Goal: Task Accomplishment & Management: Complete application form

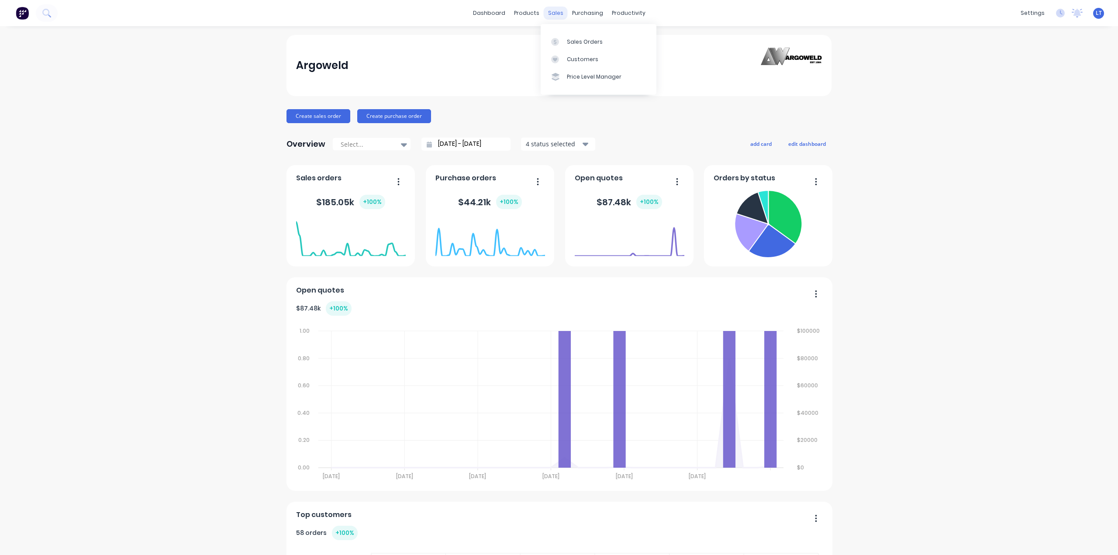
click at [552, 12] on div "sales" at bounding box center [556, 13] width 24 height 13
click at [573, 40] on div "Sales Orders" at bounding box center [585, 42] width 36 height 8
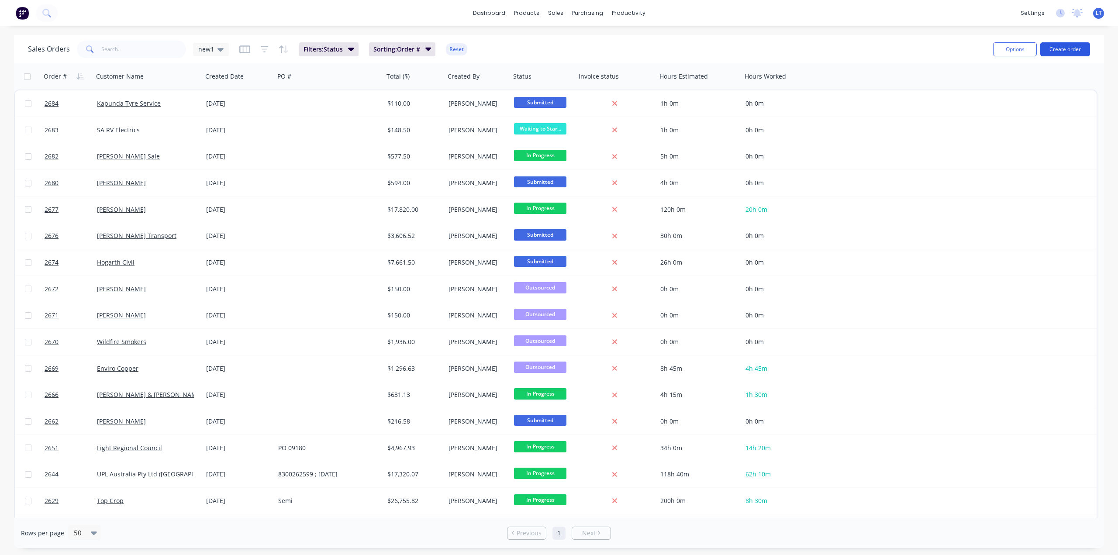
click at [1050, 51] on button "Create order" at bounding box center [1065, 49] width 50 height 14
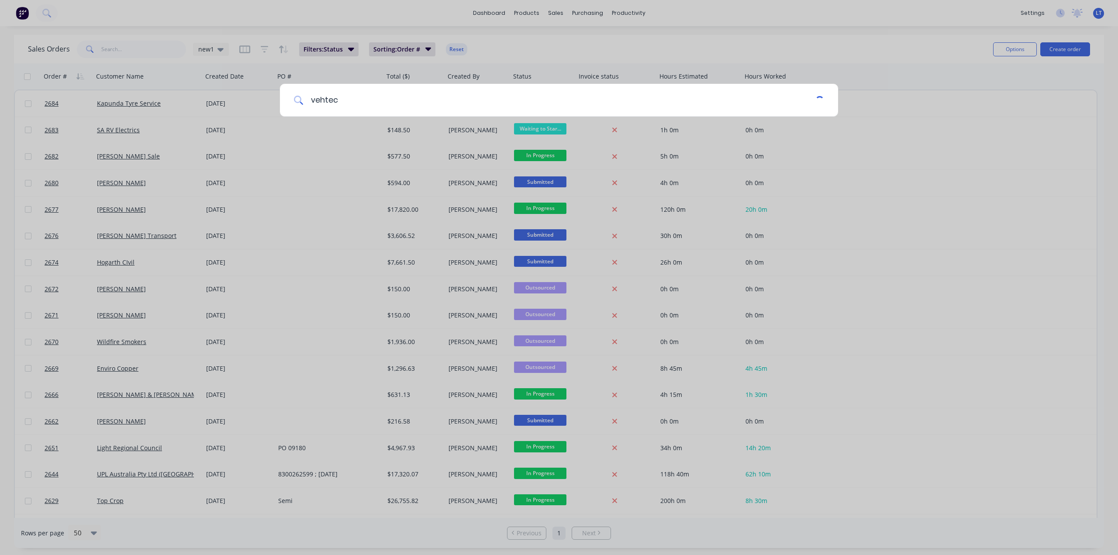
type input "vehtec"
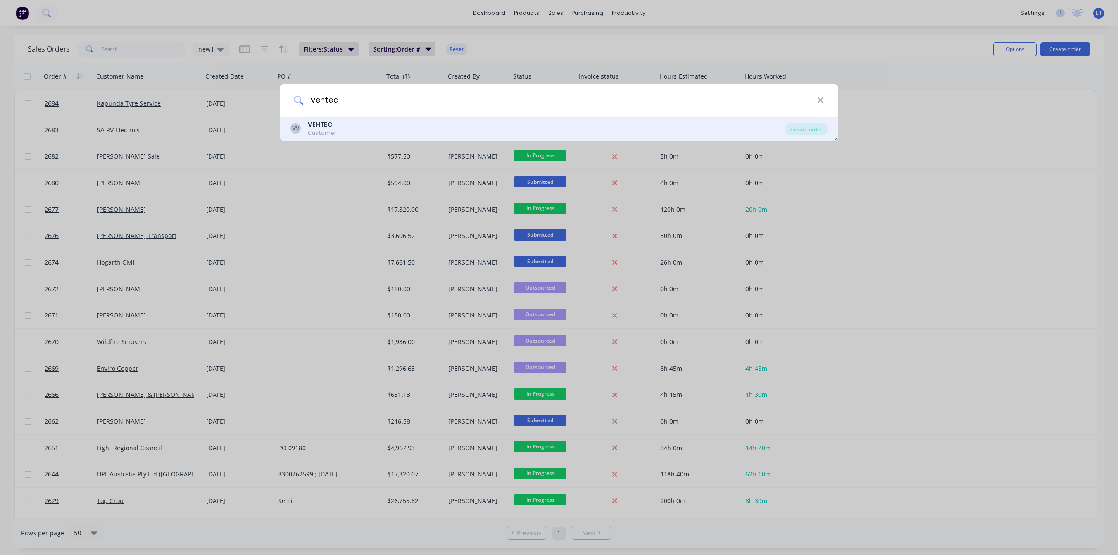
click at [334, 135] on div "Customer" at bounding box center [322, 133] width 28 height 8
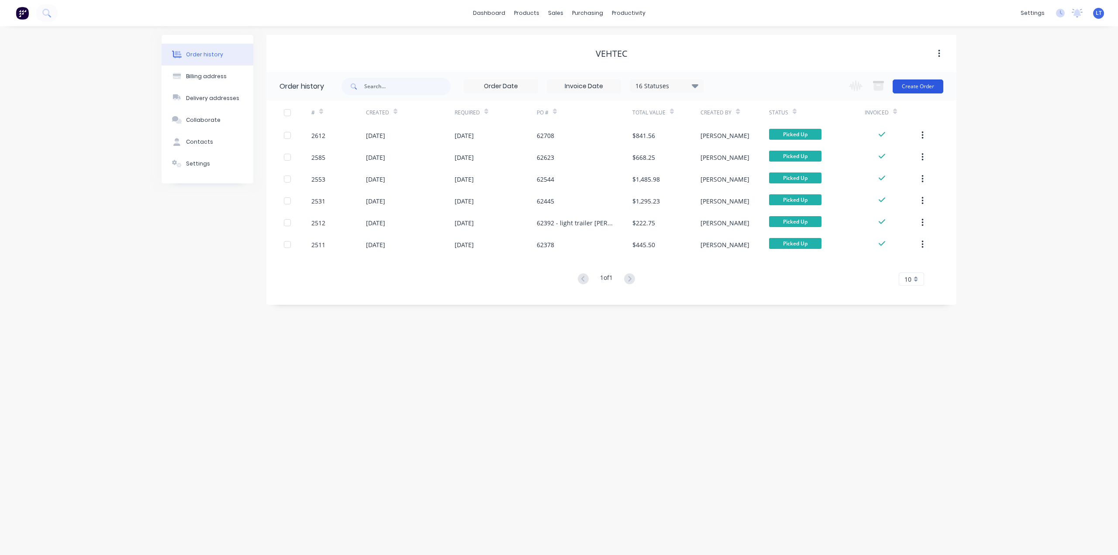
click at [927, 87] on button "Create Order" at bounding box center [918, 86] width 51 height 14
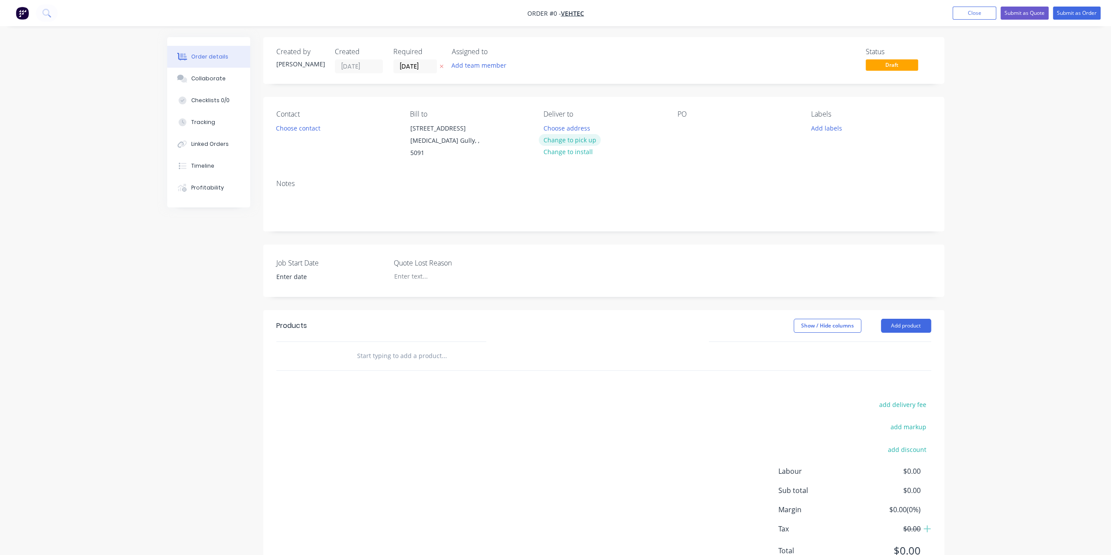
click at [580, 138] on button "Change to pick up" at bounding box center [570, 140] width 62 height 12
click at [309, 129] on button "Choose contact" at bounding box center [298, 128] width 54 height 12
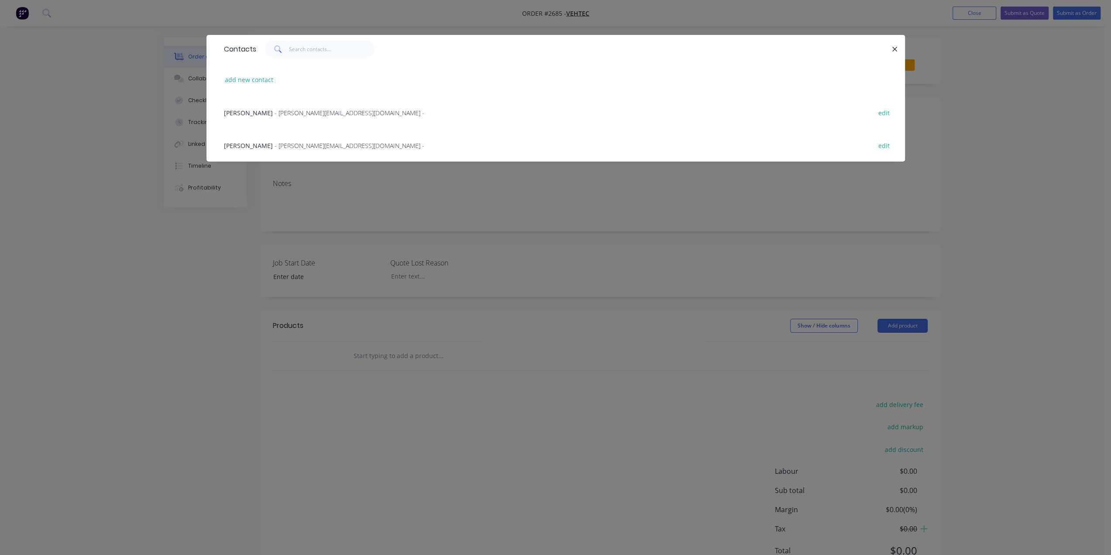
click at [243, 142] on span "[PERSON_NAME]" at bounding box center [248, 145] width 49 height 8
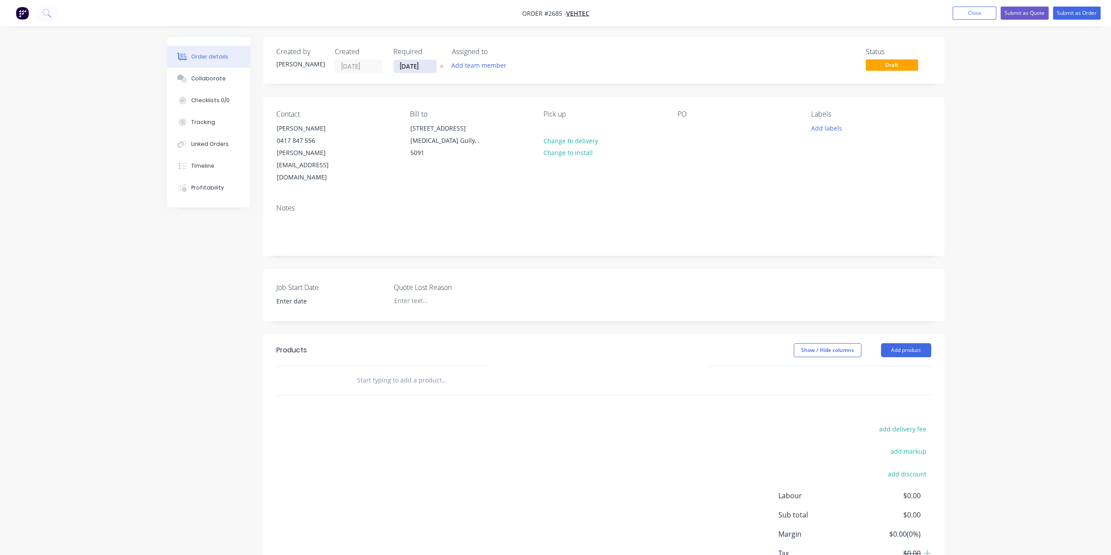
click at [428, 63] on input "[DATE]" at bounding box center [415, 66] width 43 height 13
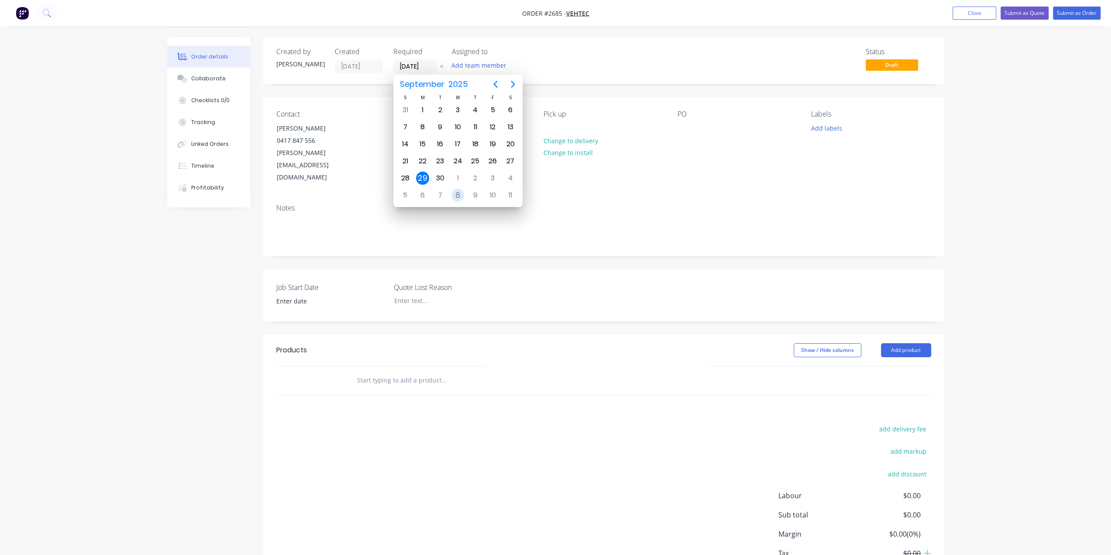
click at [459, 193] on div "8" at bounding box center [458, 195] width 13 height 13
type input "[DATE]"
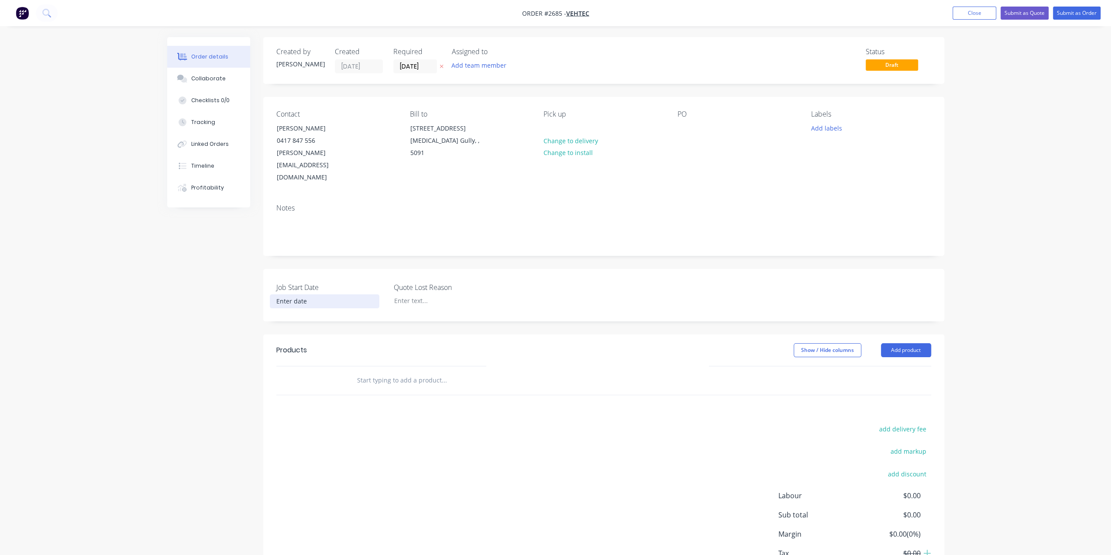
click at [295, 295] on input at bounding box center [324, 301] width 109 height 13
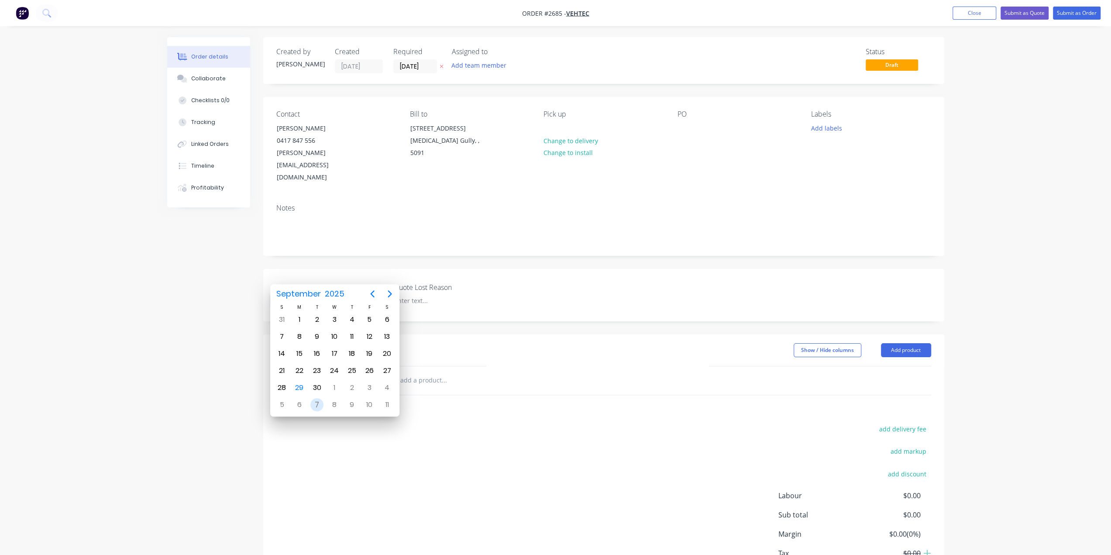
click at [318, 403] on div "7" at bounding box center [317, 404] width 13 height 13
type input "[DATE]"
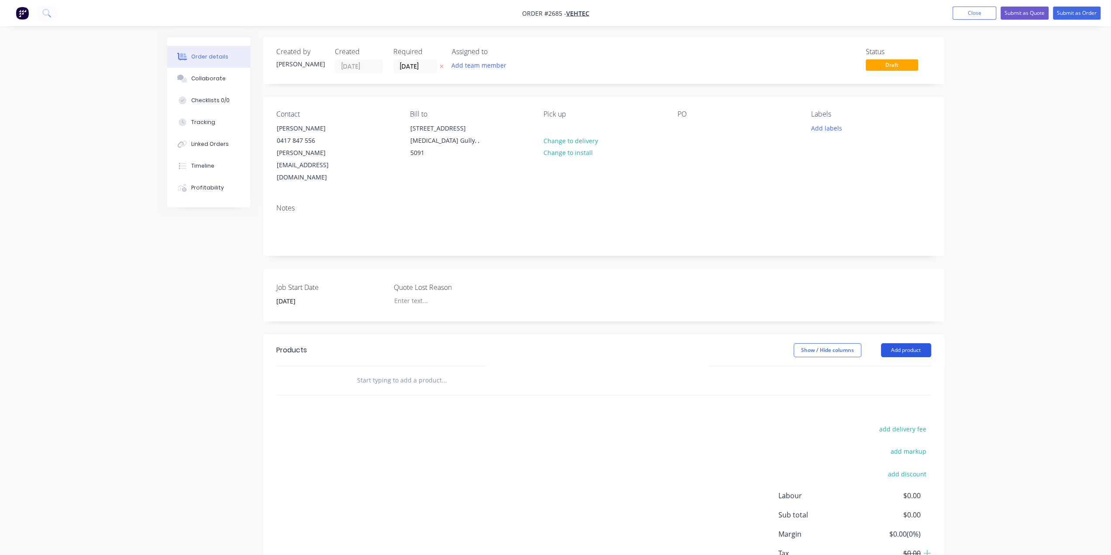
click at [922, 343] on button "Add product" at bounding box center [906, 350] width 50 height 14
click at [881, 488] on div "Notes (External)" at bounding box center [889, 494] width 67 height 13
click at [904, 343] on button "Add product" at bounding box center [906, 350] width 50 height 14
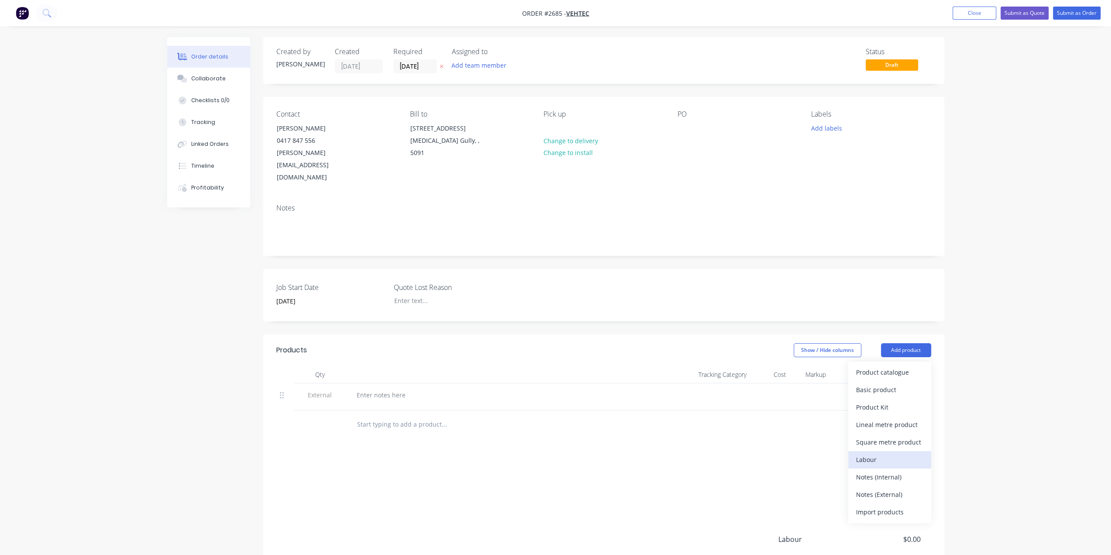
click at [877, 453] on div "Labour" at bounding box center [889, 459] width 67 height 13
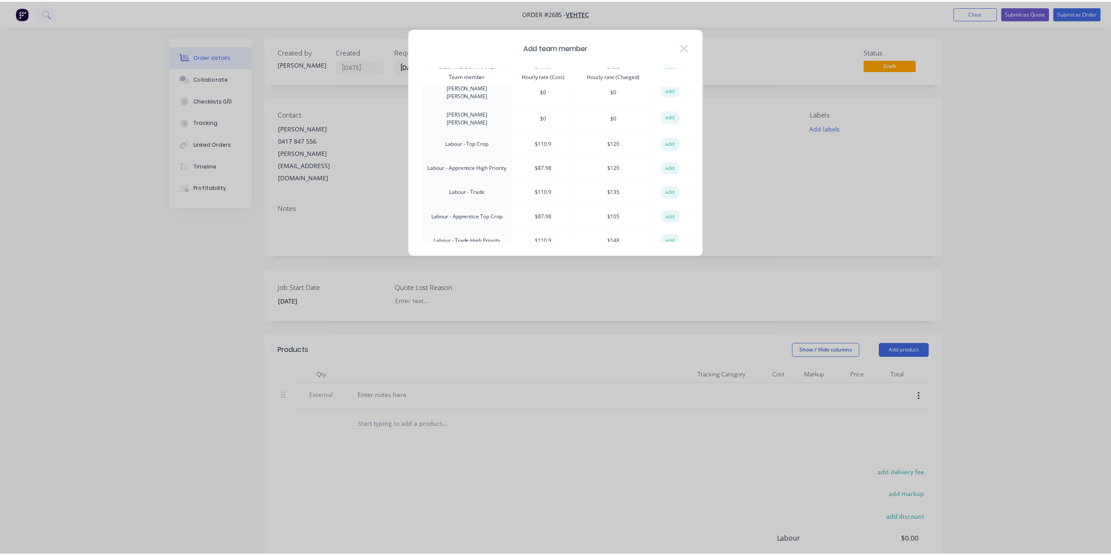
scroll to position [131, 0]
click at [675, 166] on button "add" at bounding box center [674, 172] width 19 height 13
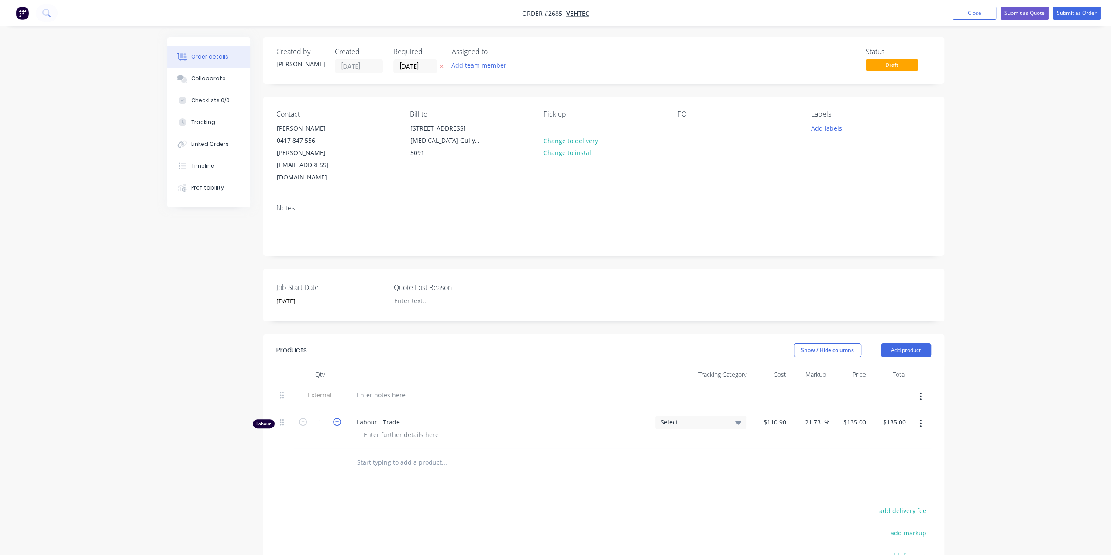
click at [334, 418] on icon "button" at bounding box center [337, 422] width 8 height 8
type input "2"
type input "$270.00"
click at [334, 418] on icon "button" at bounding box center [337, 422] width 8 height 8
type input "3"
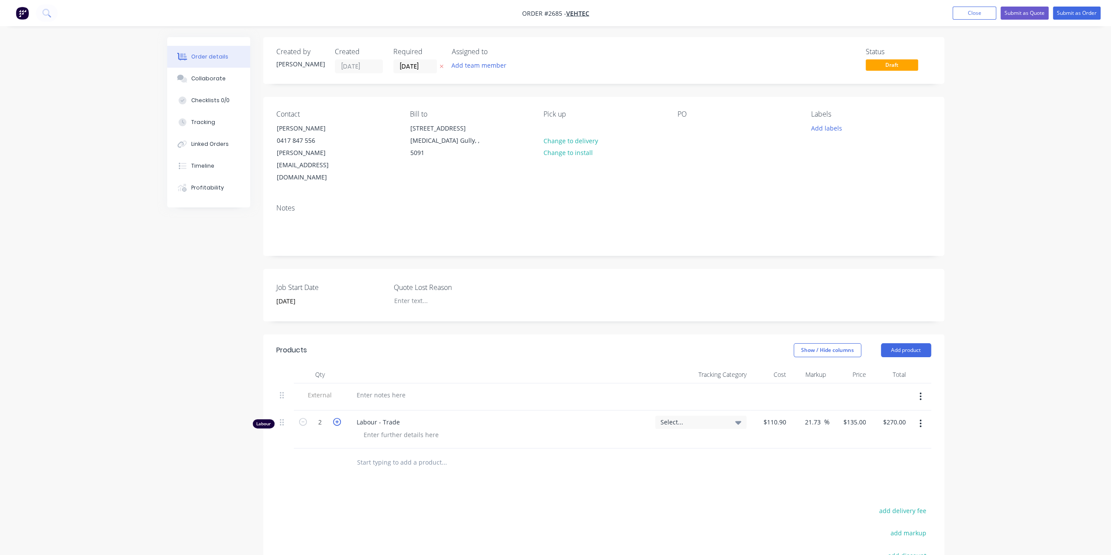
type input "$405.00"
click at [334, 418] on icon "button" at bounding box center [337, 422] width 8 height 8
type input "4"
type input "$540.00"
click at [369, 389] on div at bounding box center [381, 395] width 63 height 13
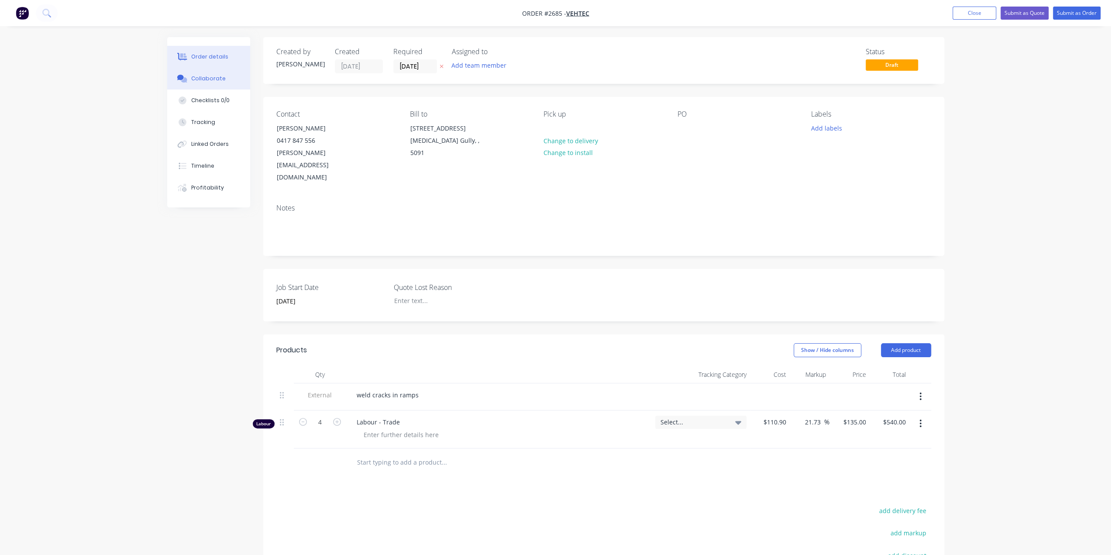
click at [219, 76] on div "Collaborate" at bounding box center [208, 79] width 35 height 8
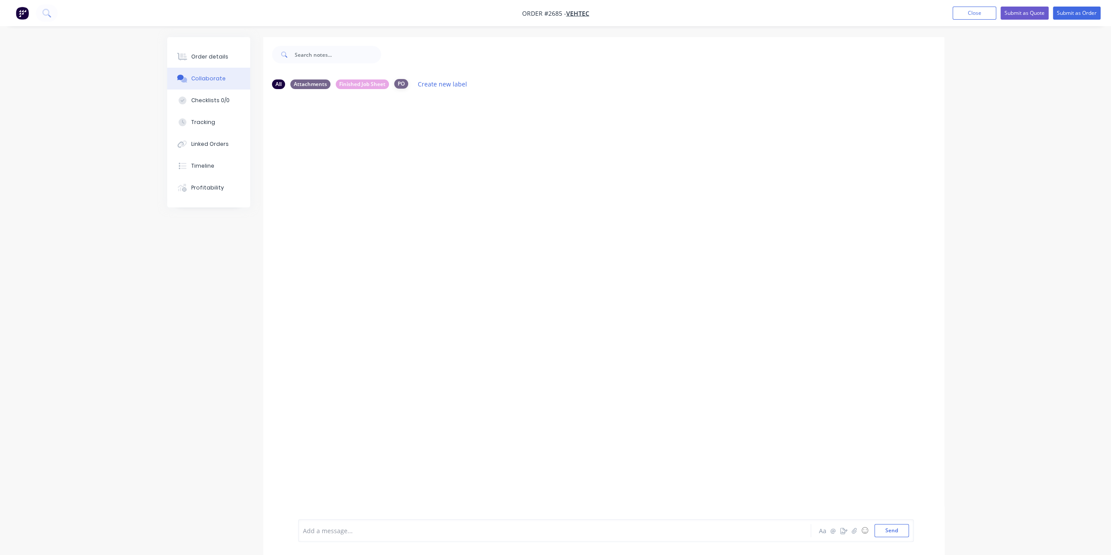
click at [400, 85] on div "PO" at bounding box center [401, 84] width 14 height 10
click at [856, 533] on icon "button" at bounding box center [854, 531] width 5 height 6
click at [215, 57] on div "Order details" at bounding box center [209, 57] width 37 height 8
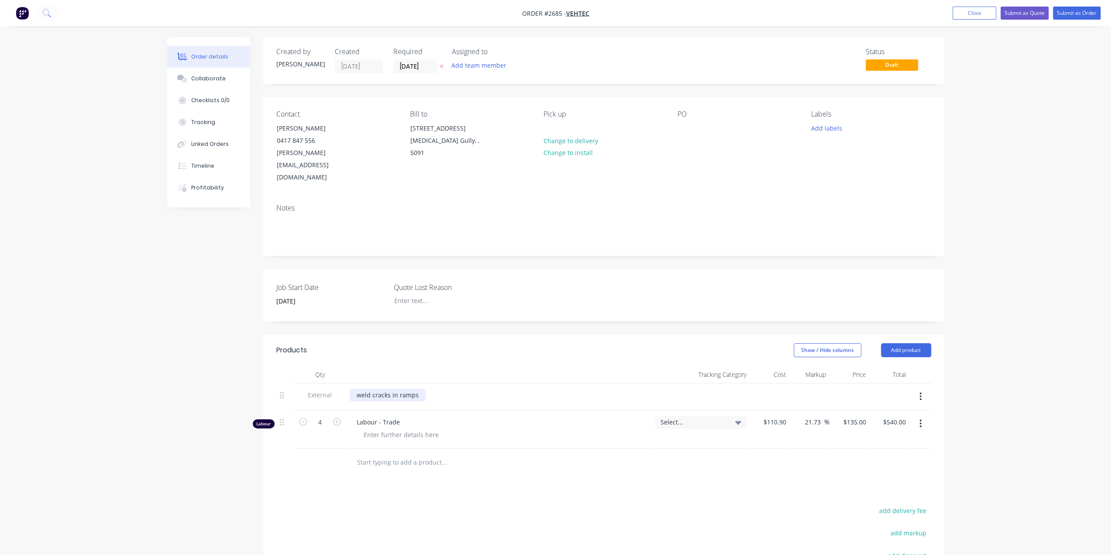
click at [420, 389] on div "weld cracks in ramps" at bounding box center [388, 395] width 76 height 13
click at [212, 82] on div "Collaborate" at bounding box center [208, 79] width 35 height 8
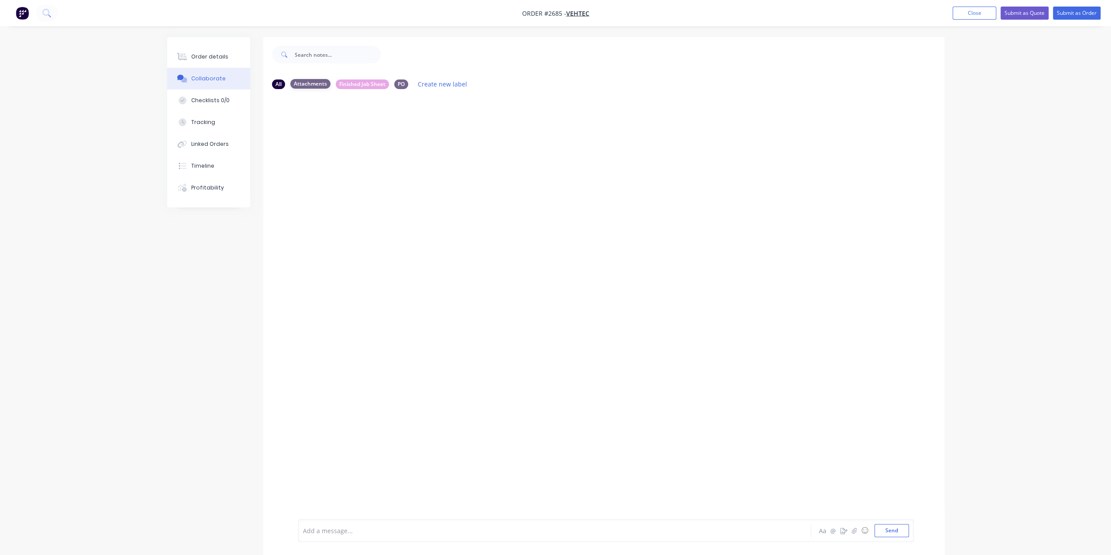
click at [297, 83] on div "Attachments" at bounding box center [310, 84] width 40 height 10
click at [855, 529] on icon "button" at bounding box center [854, 531] width 5 height 6
click at [892, 530] on button "Send" at bounding box center [892, 530] width 35 height 13
click at [401, 83] on div "PO" at bounding box center [401, 84] width 14 height 10
click at [401, 86] on div "PO" at bounding box center [401, 84] width 14 height 10
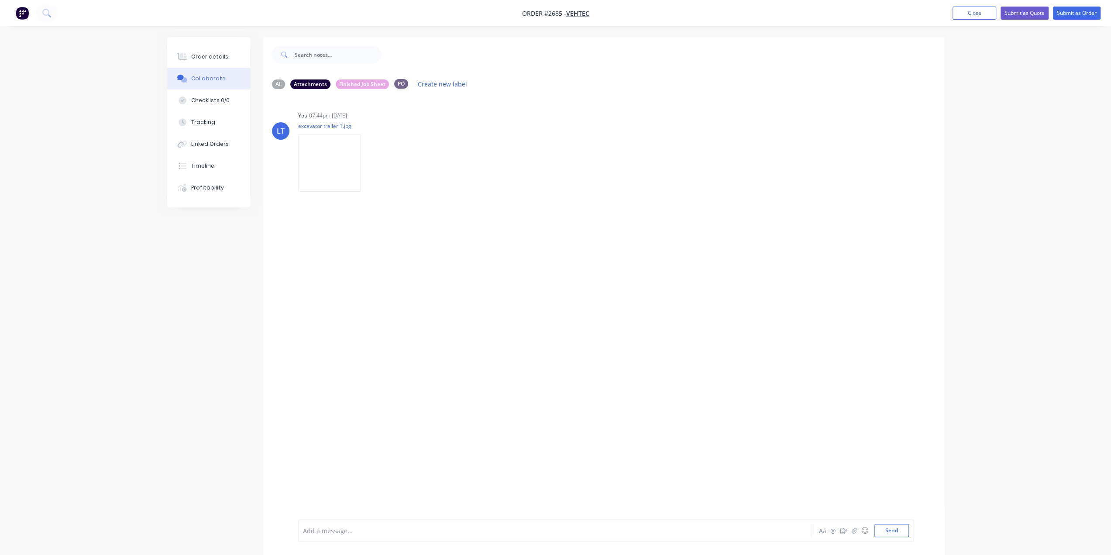
click at [403, 83] on div "PO" at bounding box center [401, 84] width 14 height 10
click at [852, 531] on icon "button" at bounding box center [854, 531] width 5 height 6
click at [401, 82] on div "PO" at bounding box center [401, 84] width 14 height 10
click at [401, 83] on div "PO" at bounding box center [401, 84] width 14 height 10
click at [892, 534] on button "Send" at bounding box center [892, 530] width 35 height 13
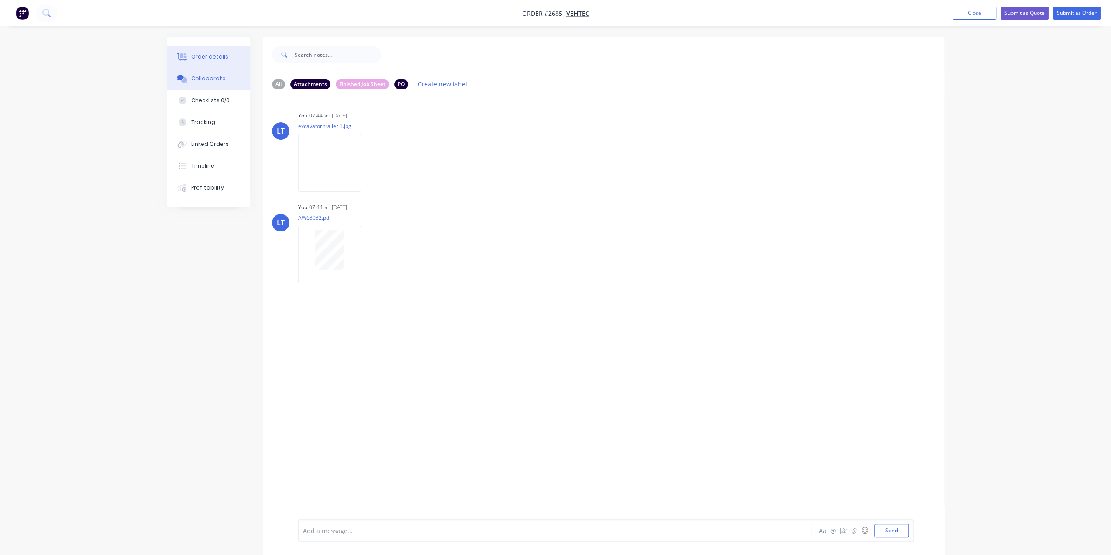
click at [205, 61] on button "Order details" at bounding box center [208, 57] width 83 height 22
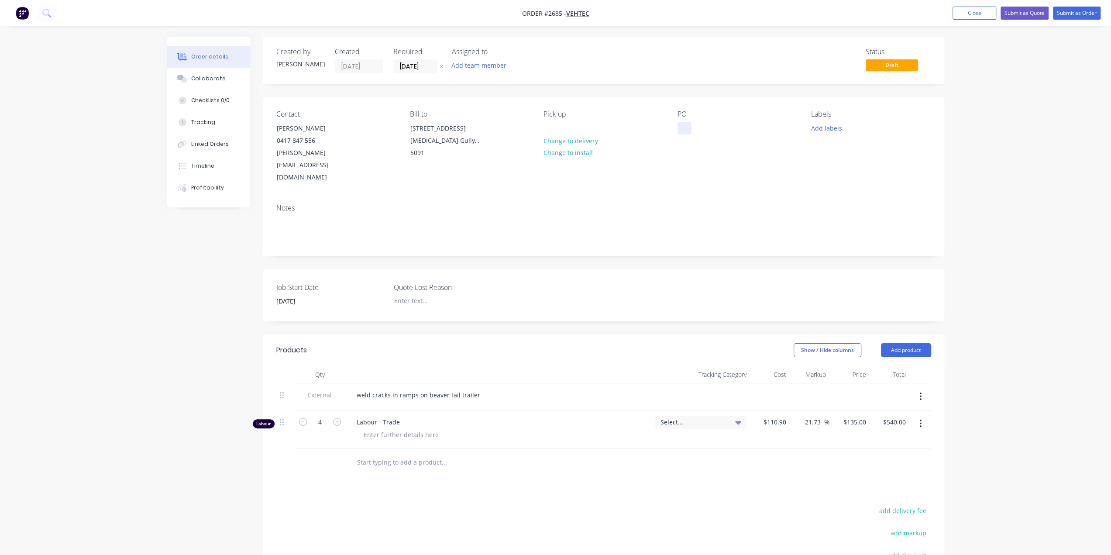
click at [688, 128] on div at bounding box center [685, 128] width 14 height 13
click at [976, 15] on button "Close" at bounding box center [975, 13] width 44 height 13
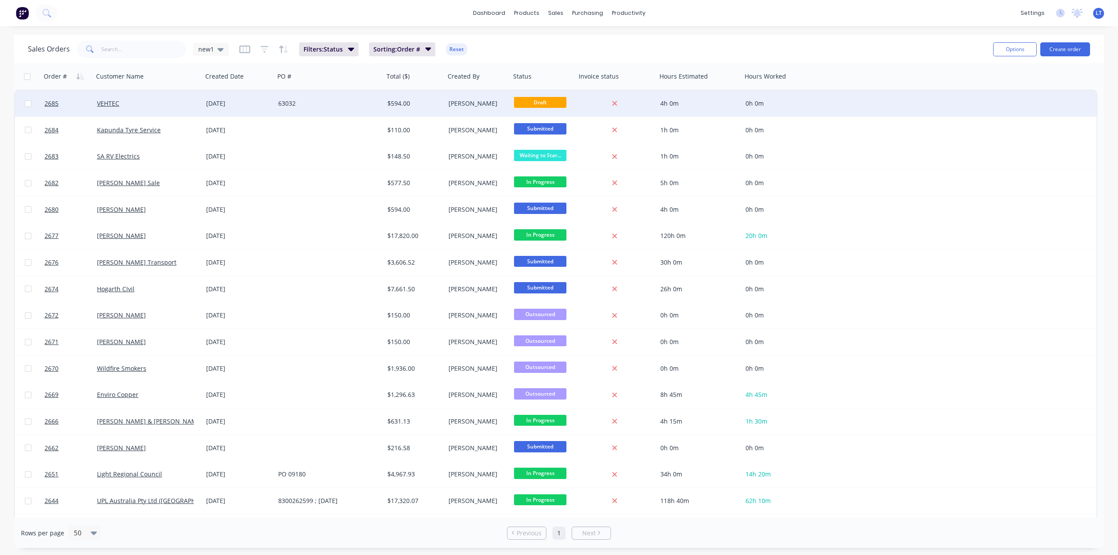
click at [305, 104] on div "63032" at bounding box center [326, 103] width 97 height 9
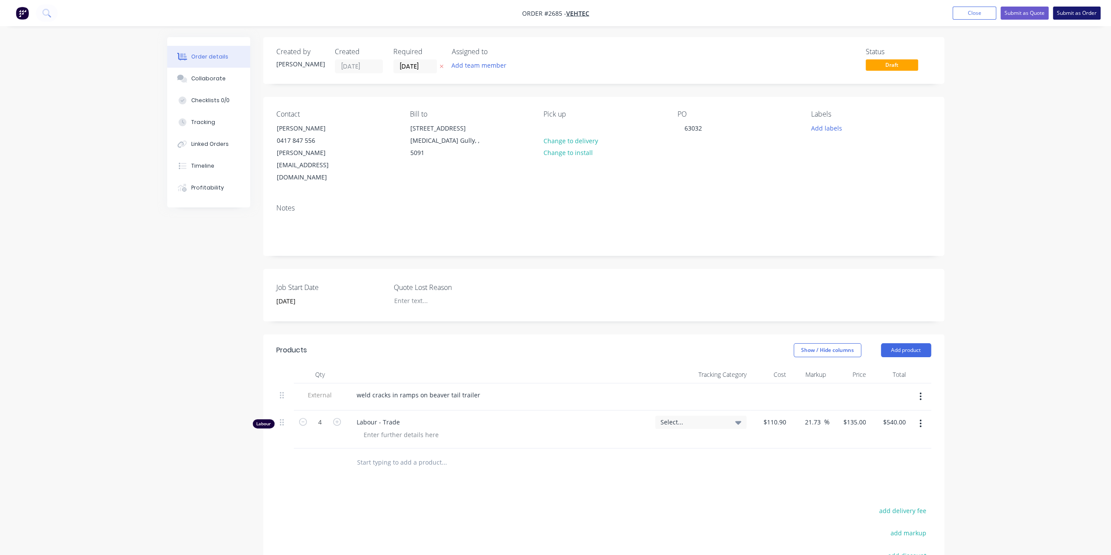
click at [1087, 16] on button "Submit as Order" at bounding box center [1077, 13] width 48 height 13
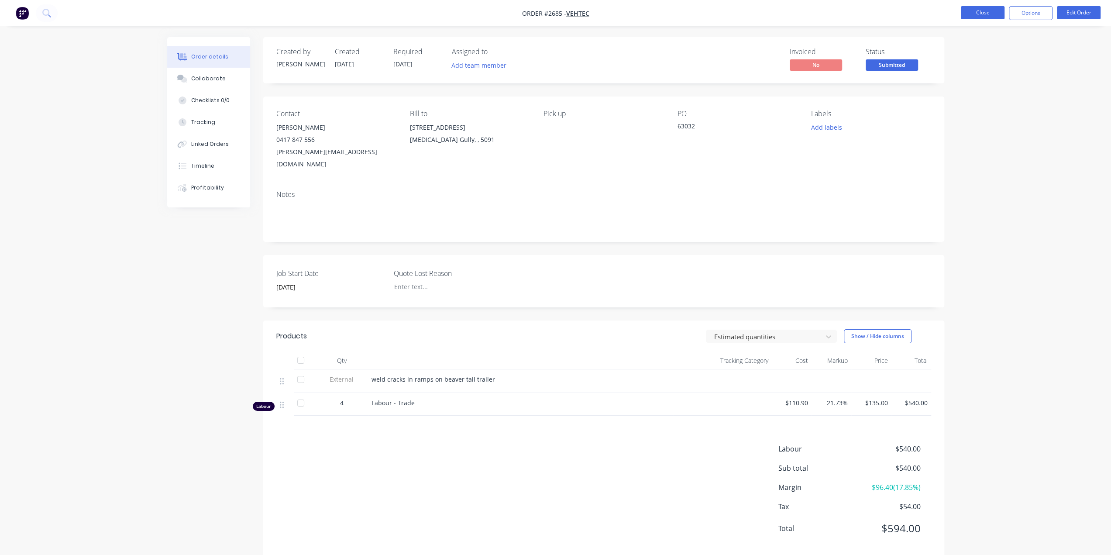
click at [977, 14] on button "Close" at bounding box center [983, 12] width 44 height 13
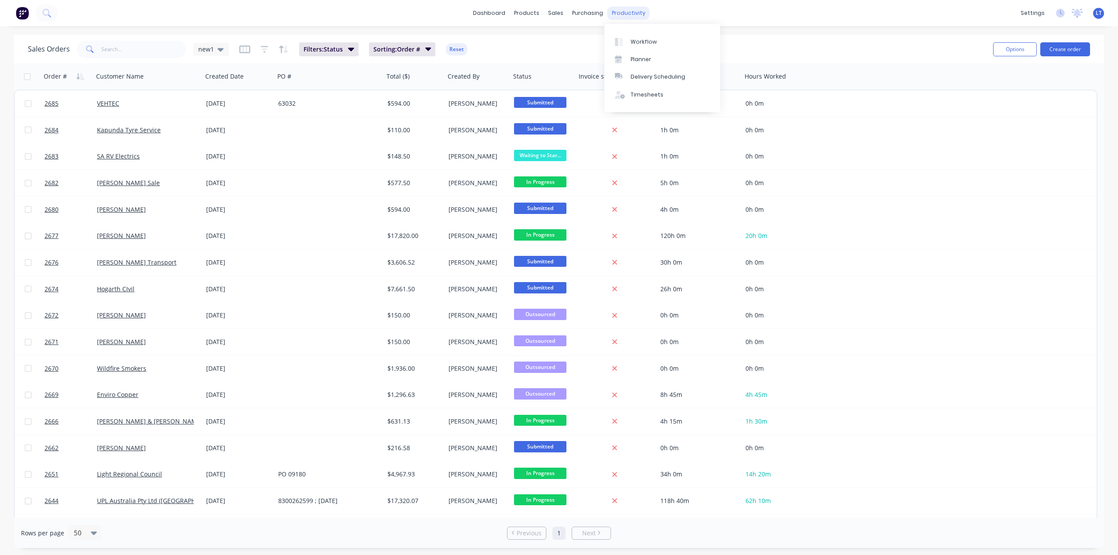
click at [629, 13] on div "productivity" at bounding box center [628, 13] width 42 height 13
click at [636, 60] on div "Planner" at bounding box center [641, 59] width 21 height 8
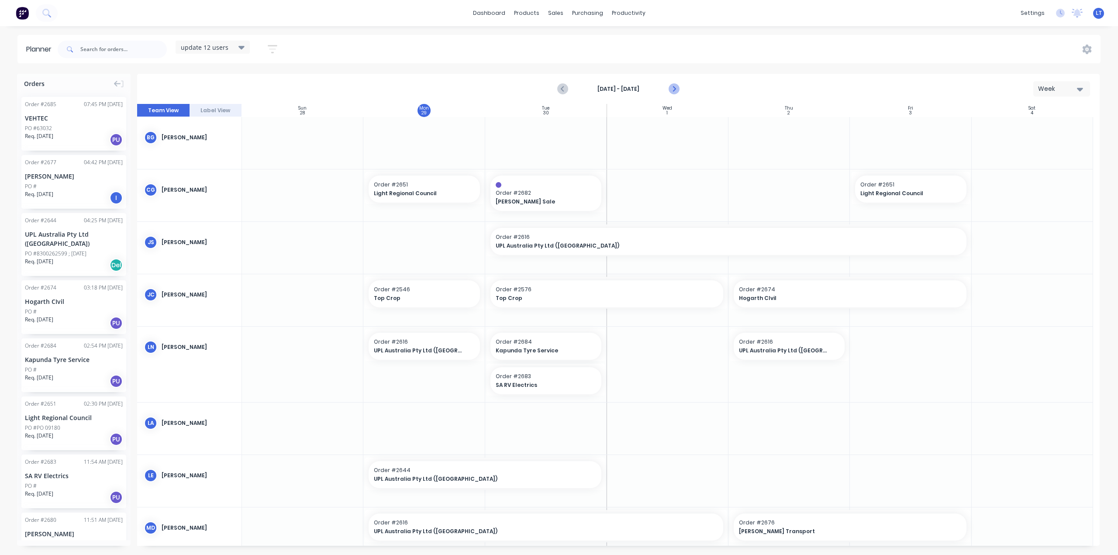
click at [678, 90] on icon "Next page" at bounding box center [674, 89] width 10 height 10
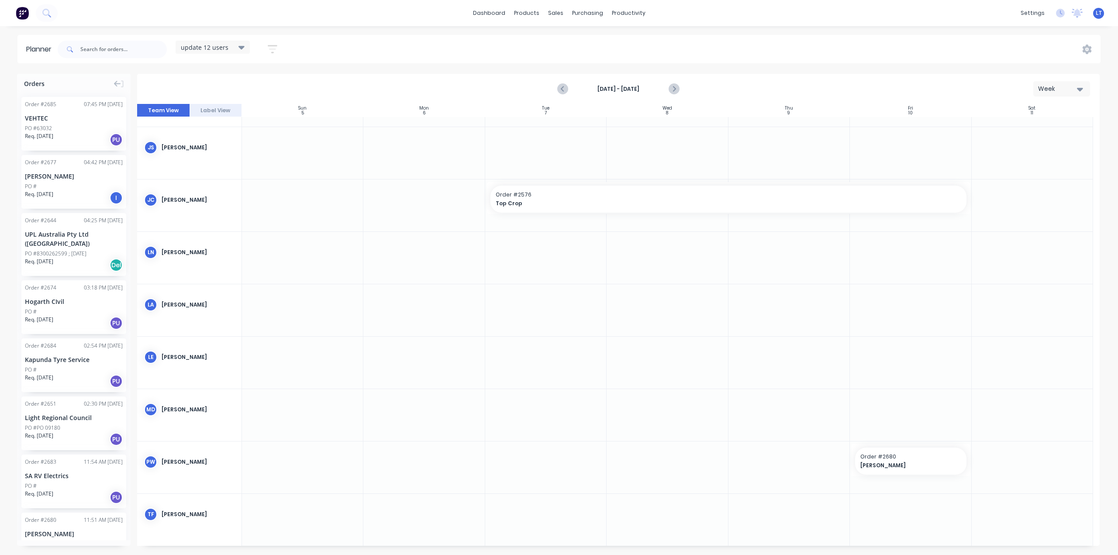
scroll to position [101, 0]
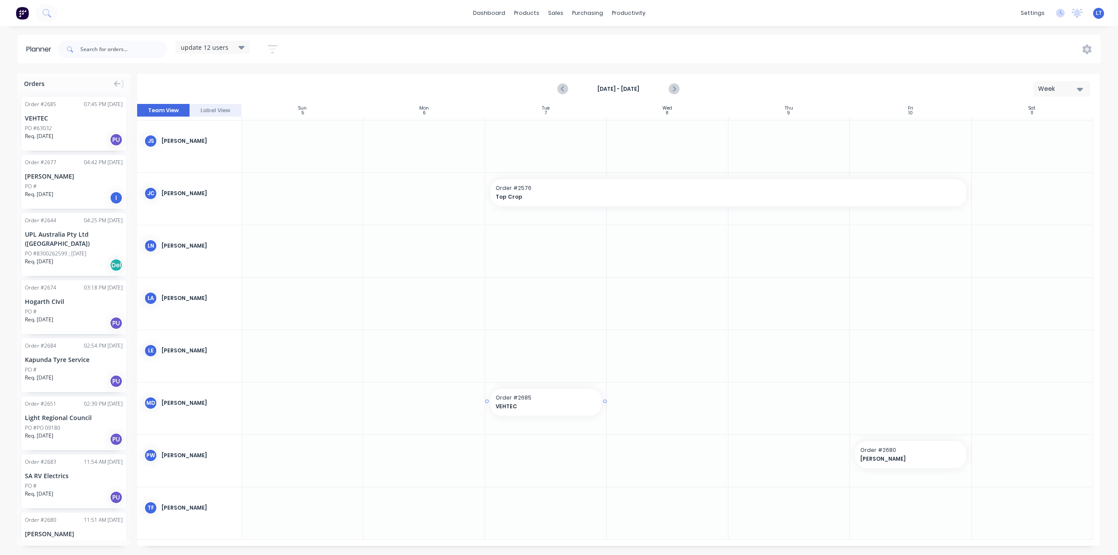
drag, startPoint x: 69, startPoint y: 123, endPoint x: 513, endPoint y: 428, distance: 538.6
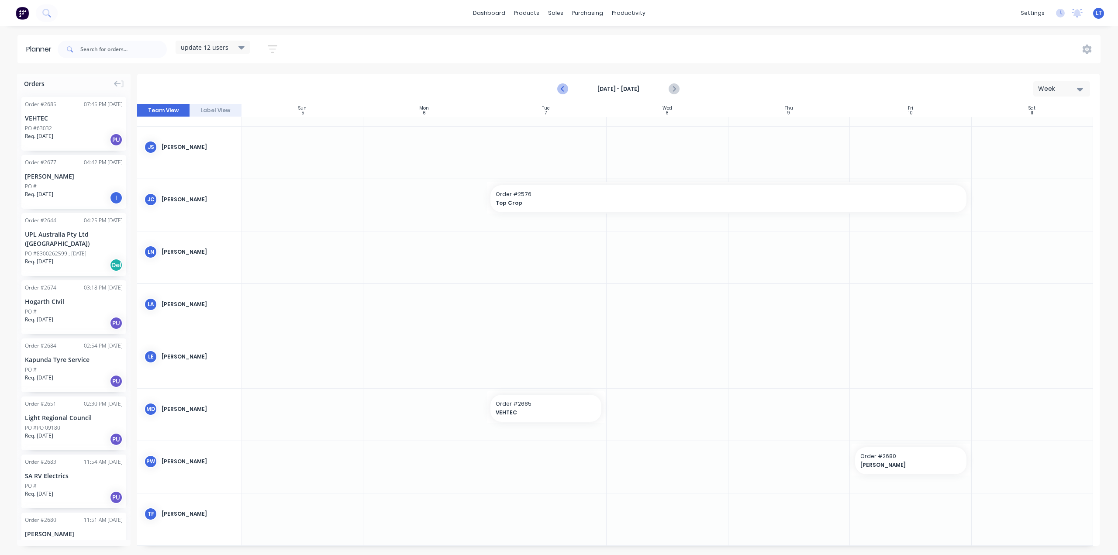
click at [560, 91] on icon "Previous page" at bounding box center [563, 89] width 10 height 10
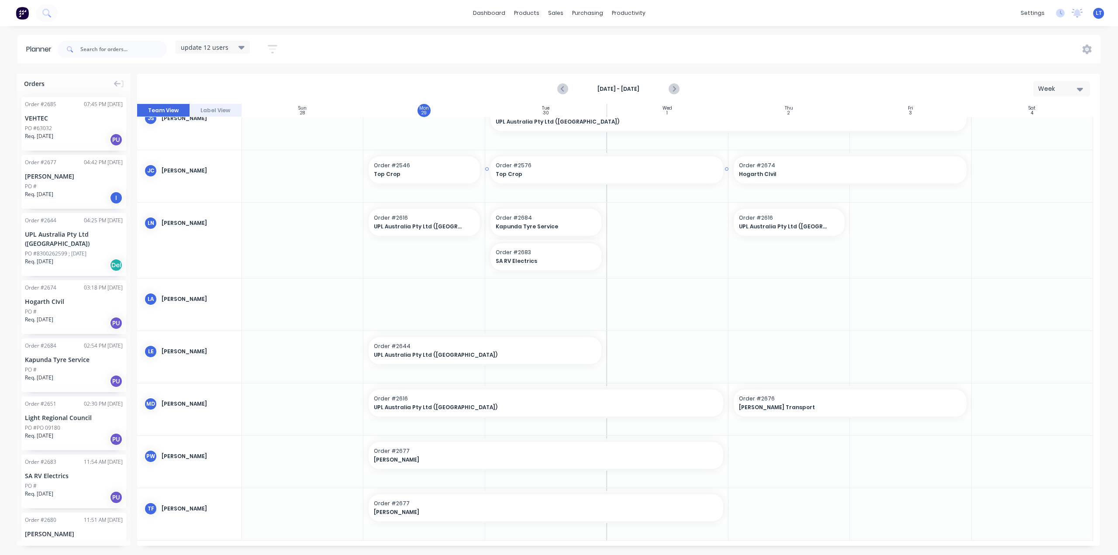
scroll to position [125, 0]
click at [578, 39] on div "Sales Orders" at bounding box center [588, 42] width 36 height 8
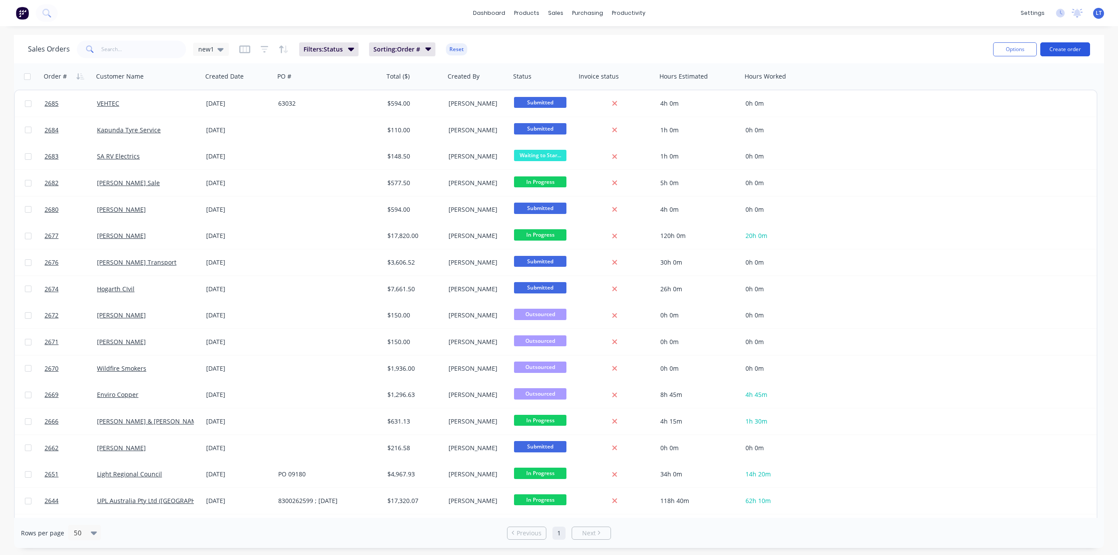
click at [1067, 52] on button "Create order" at bounding box center [1065, 49] width 50 height 14
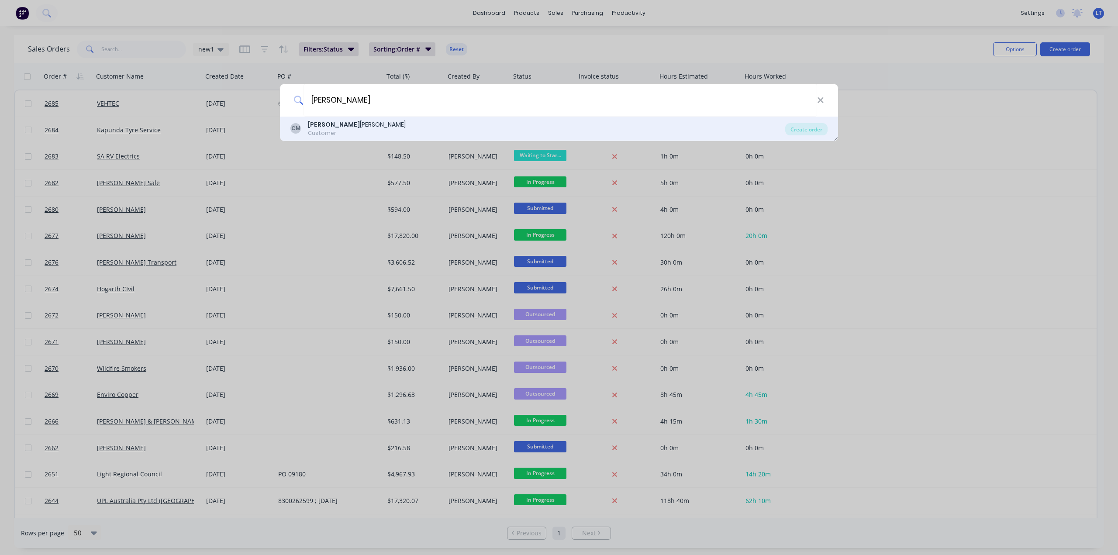
type input "[PERSON_NAME]"
click at [343, 130] on div "Customer" at bounding box center [357, 133] width 98 height 8
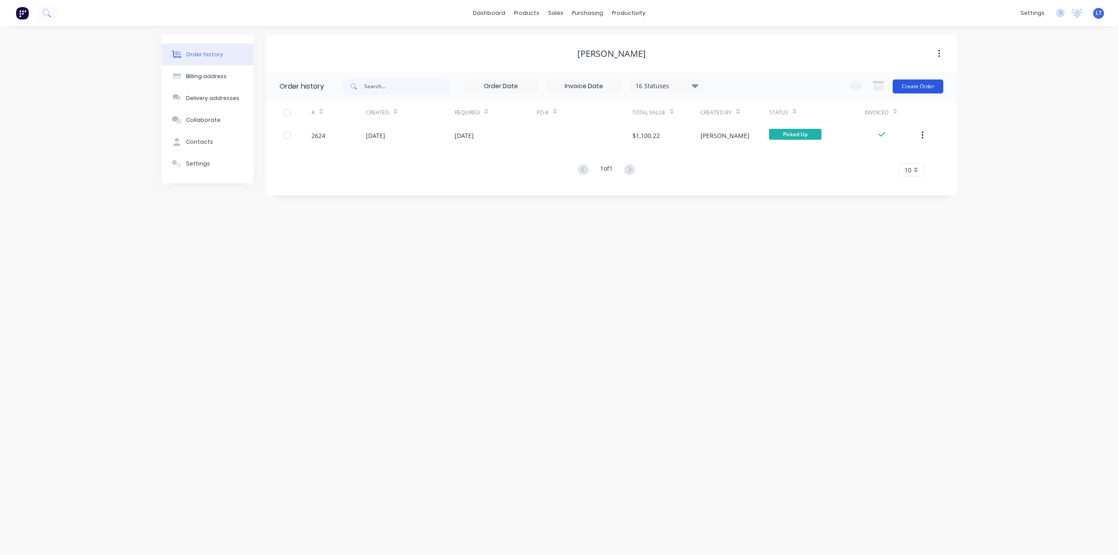
click at [921, 86] on button "Create Order" at bounding box center [918, 86] width 51 height 14
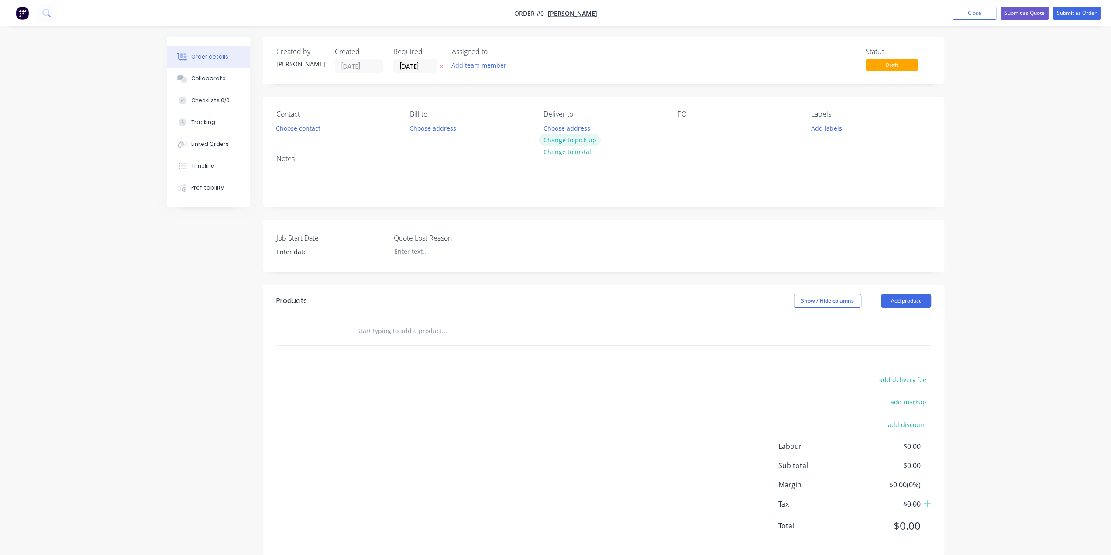
click at [572, 138] on button "Change to pick up" at bounding box center [570, 140] width 62 height 12
click at [307, 126] on button "Choose contact" at bounding box center [298, 128] width 54 height 12
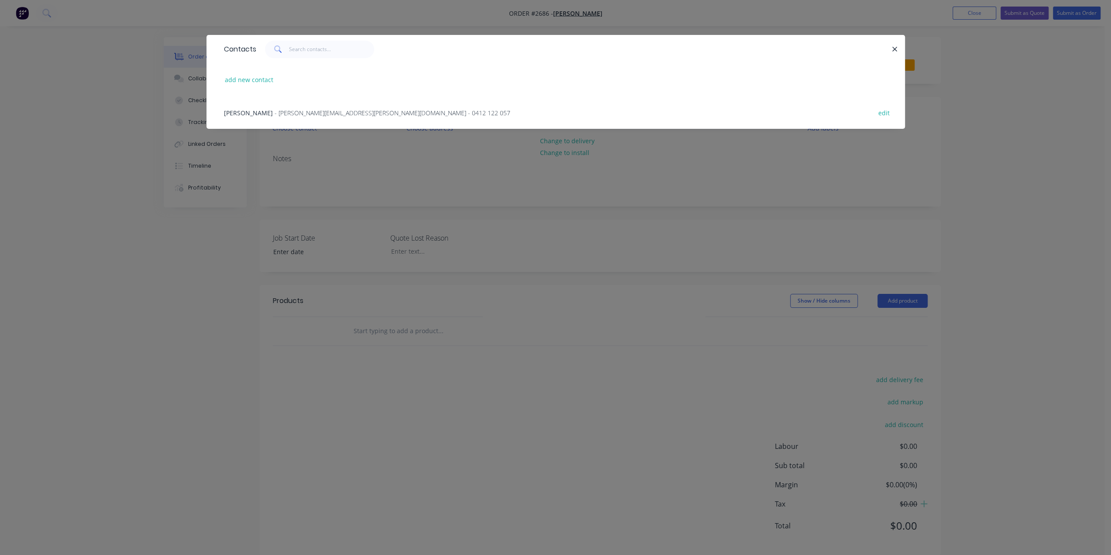
click at [259, 111] on span "[PERSON_NAME]" at bounding box center [248, 113] width 49 height 8
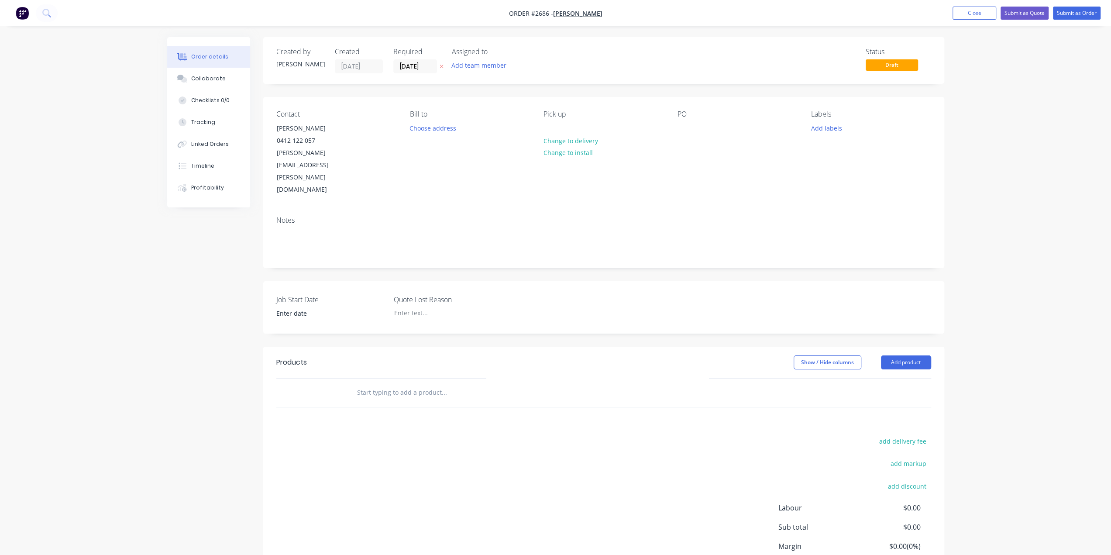
click at [403, 384] on input "text" at bounding box center [444, 392] width 175 height 17
click at [907, 355] on button "Add product" at bounding box center [906, 362] width 50 height 14
click at [883, 500] on div "Notes (External)" at bounding box center [889, 506] width 67 height 13
click at [916, 355] on button "Add product" at bounding box center [906, 362] width 50 height 14
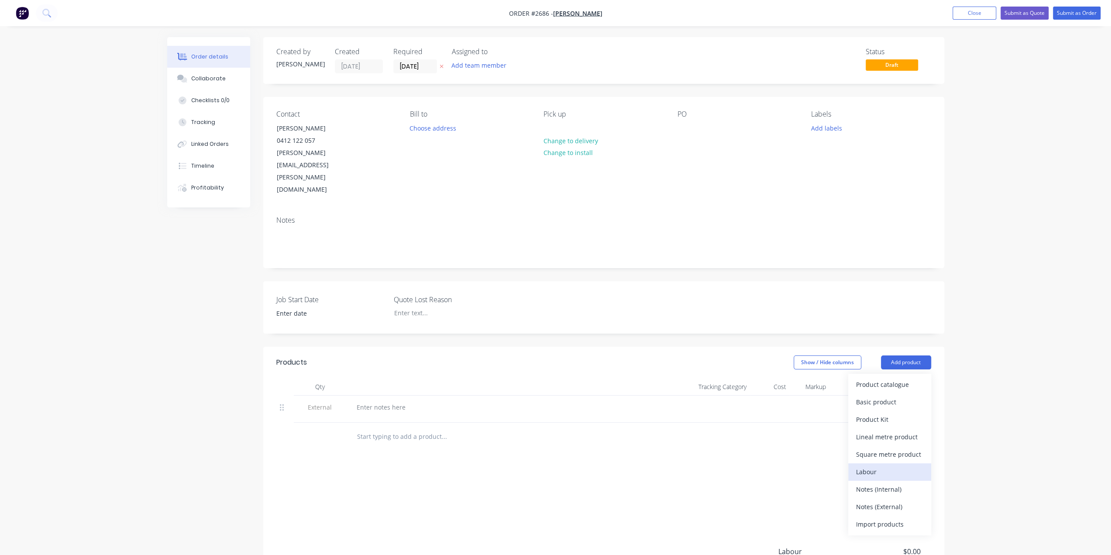
click at [875, 466] on div "Labour" at bounding box center [889, 472] width 67 height 13
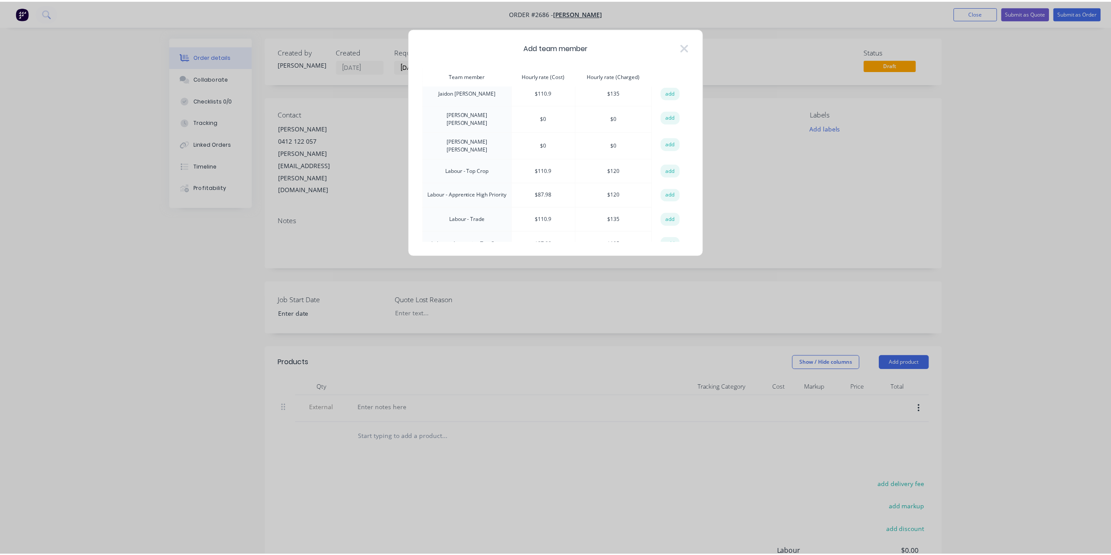
scroll to position [87, 0]
click at [675, 210] on button "add" at bounding box center [674, 216] width 19 height 13
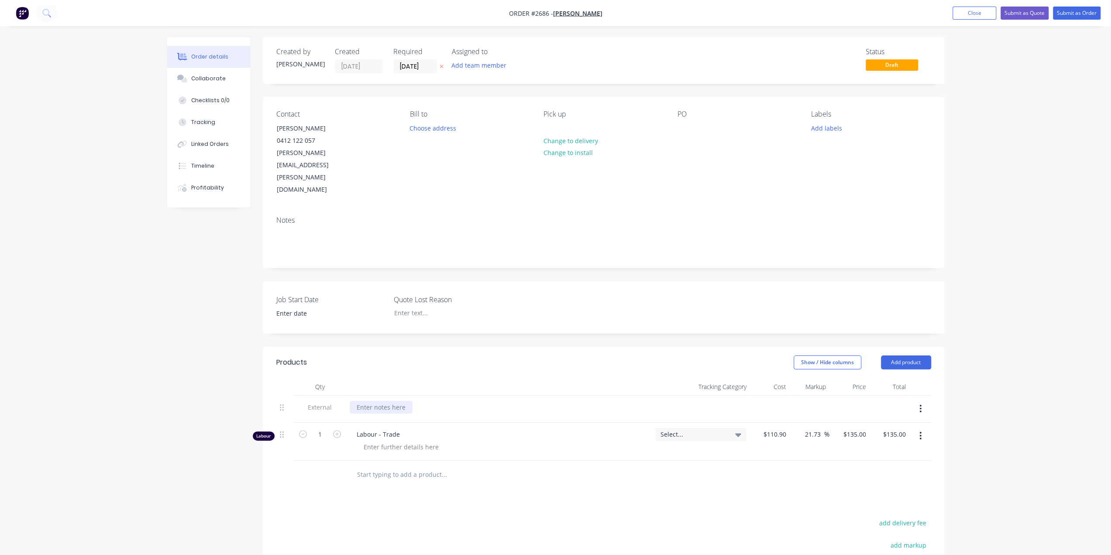
click at [395, 401] on div at bounding box center [381, 407] width 63 height 13
click at [338, 430] on icon "button" at bounding box center [337, 434] width 8 height 8
type input "2"
type input "$270.00"
click at [338, 430] on icon "button" at bounding box center [337, 434] width 8 height 8
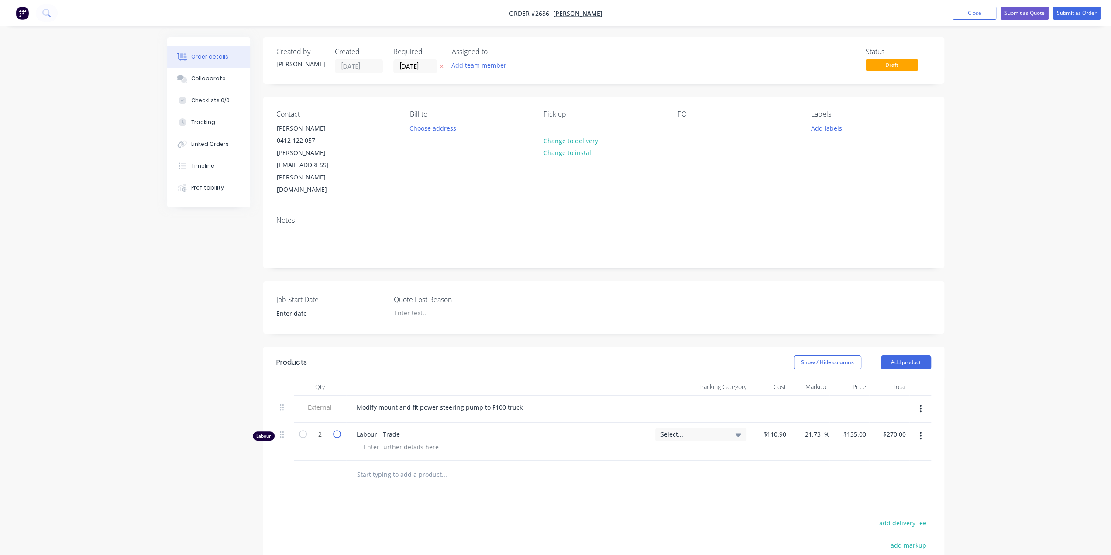
type input "3"
type input "$405.00"
click at [338, 430] on icon "button" at bounding box center [337, 434] width 8 height 8
type input "4"
type input "$540.00"
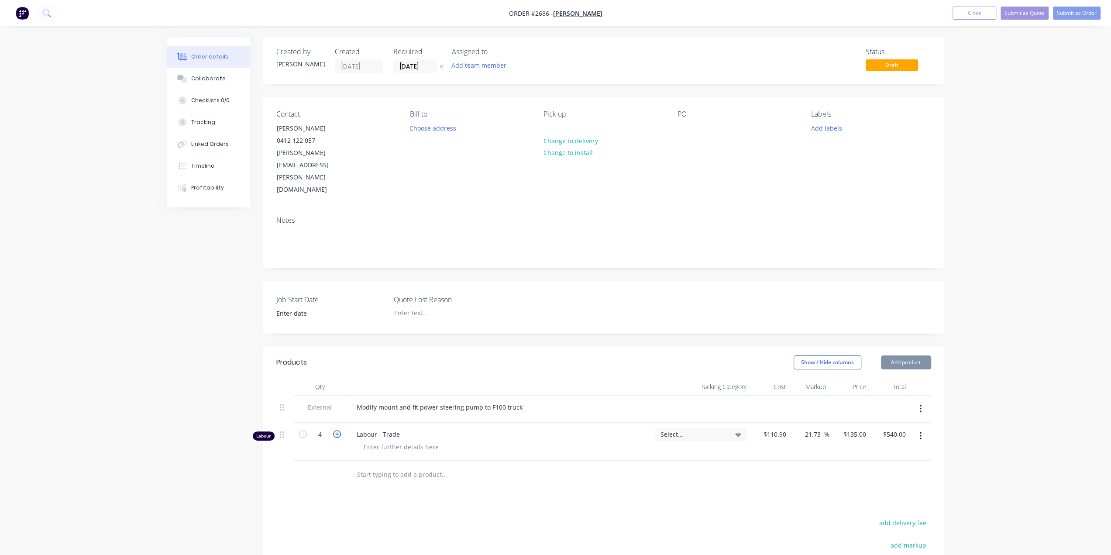
click at [338, 430] on icon "button" at bounding box center [337, 434] width 8 height 8
type input "5"
type input "$675.00"
click at [338, 430] on icon "button" at bounding box center [337, 434] width 8 height 8
type input "6"
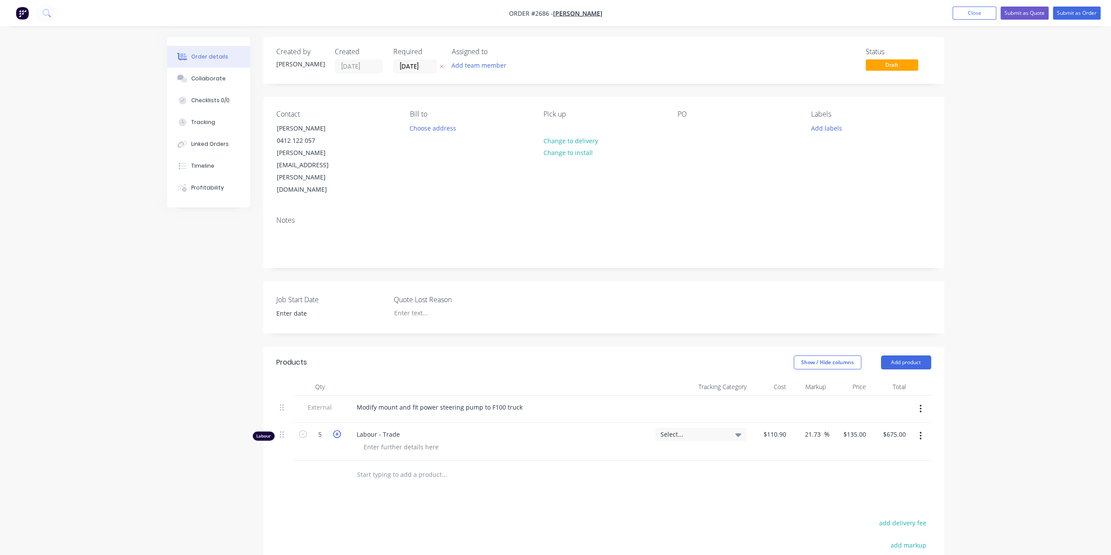
type input "$810.00"
click at [430, 66] on input "[DATE]" at bounding box center [415, 66] width 43 height 13
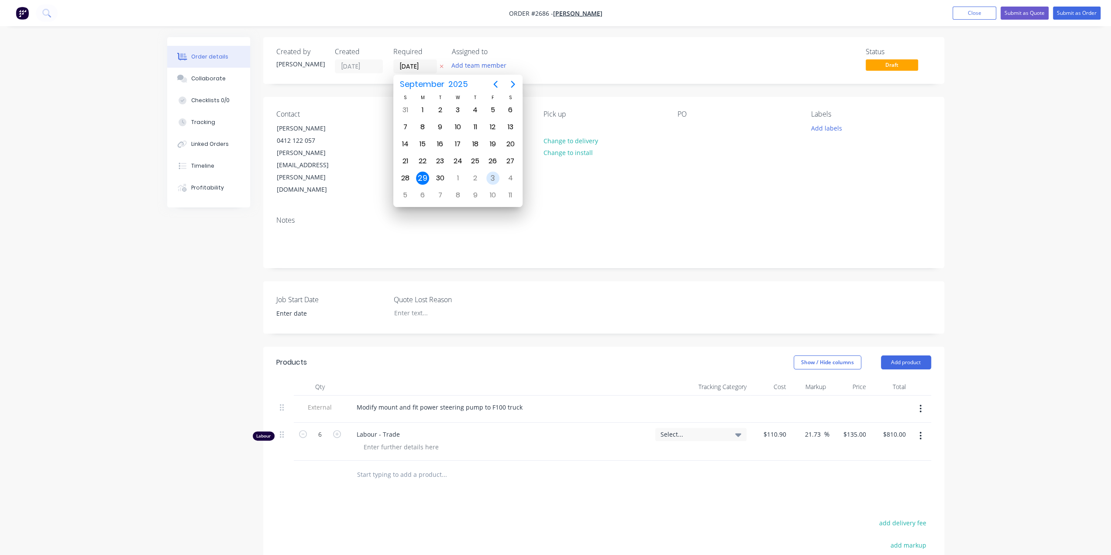
click at [491, 175] on div "3" at bounding box center [492, 178] width 13 height 13
type input "[DATE]"
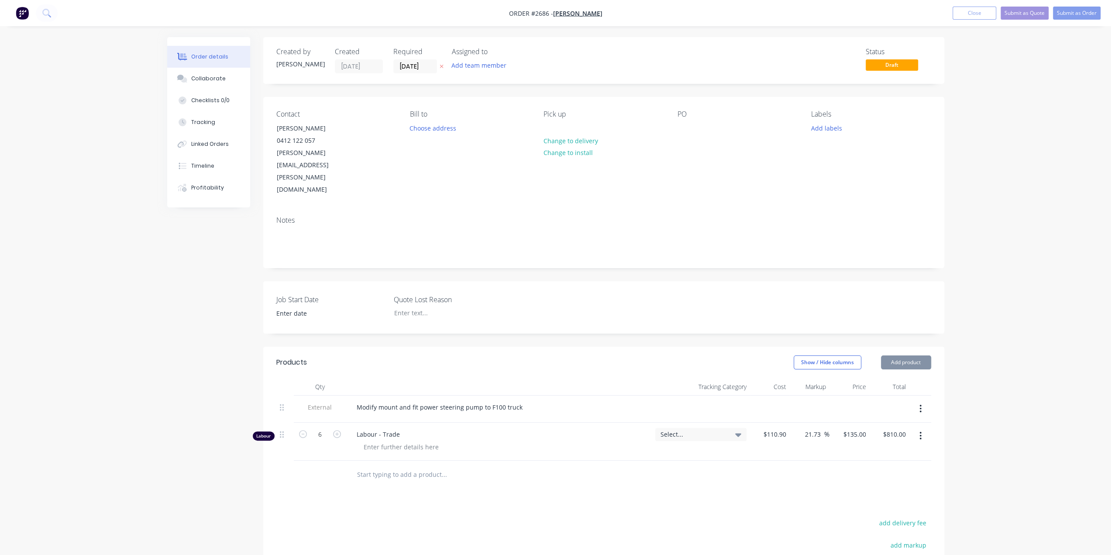
scroll to position [0, 0]
click at [292, 307] on input at bounding box center [324, 313] width 109 height 13
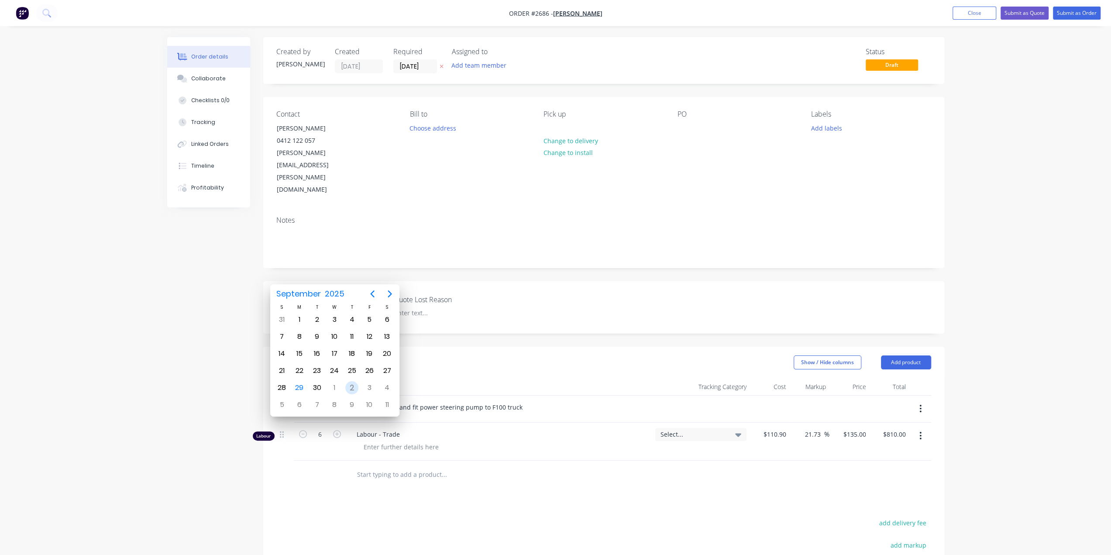
click at [359, 387] on div "2" at bounding box center [351, 388] width 17 height 17
type input "[DATE]"
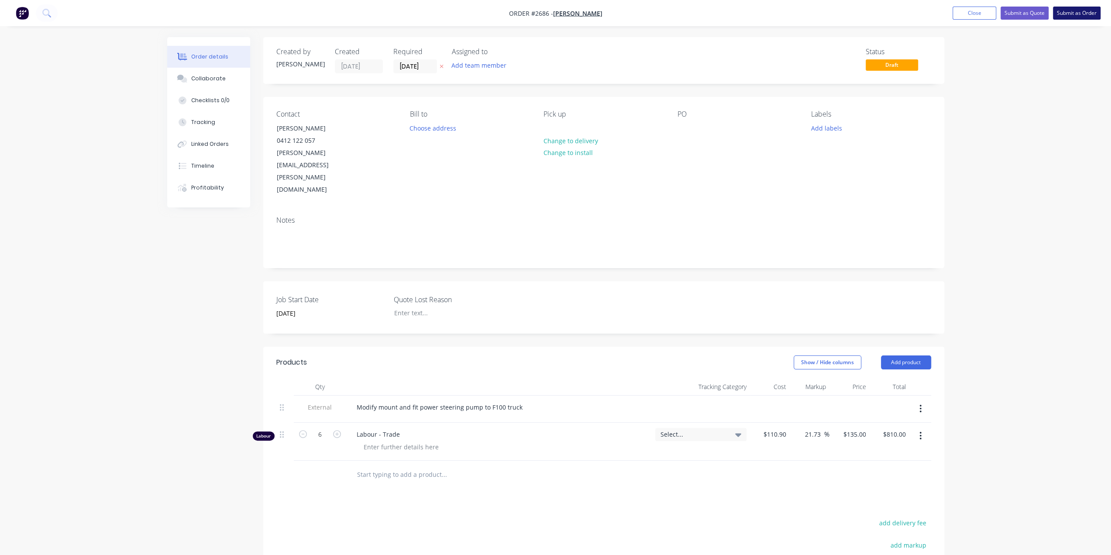
click at [1075, 14] on button "Submit as Order" at bounding box center [1077, 13] width 48 height 13
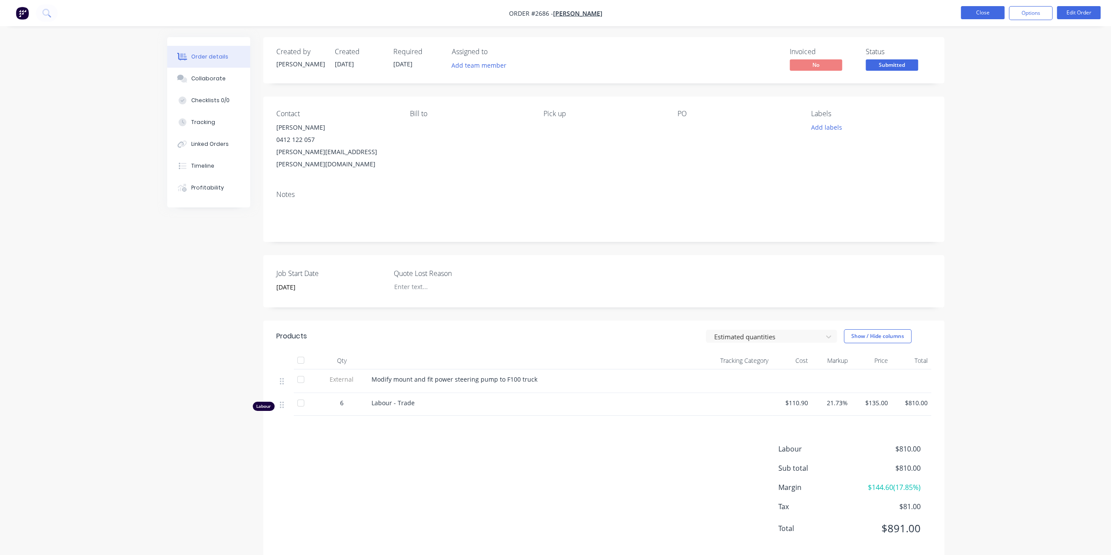
click at [975, 11] on button "Close" at bounding box center [983, 12] width 44 height 13
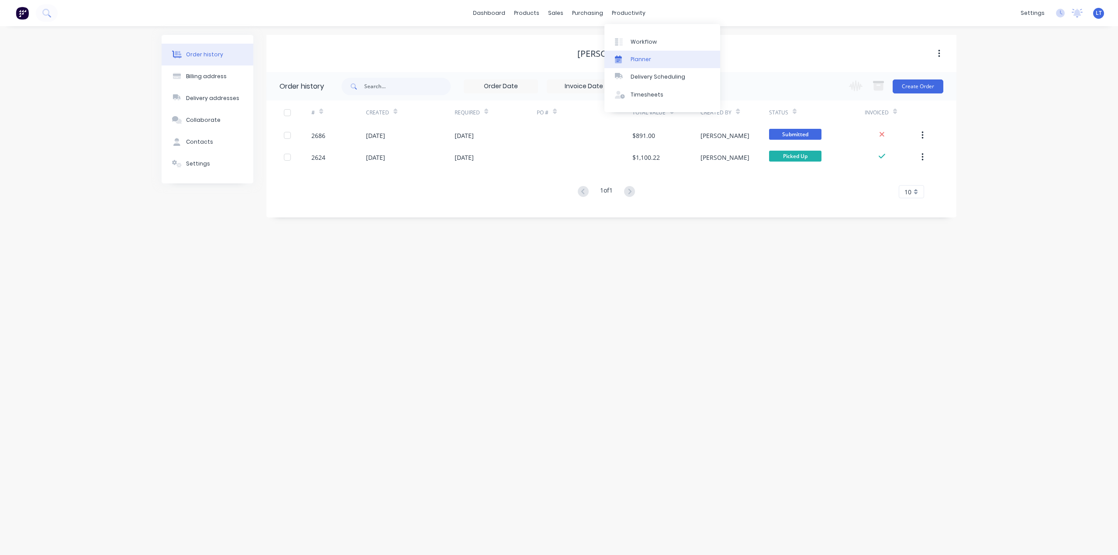
click at [632, 58] on div "Planner" at bounding box center [641, 59] width 21 height 8
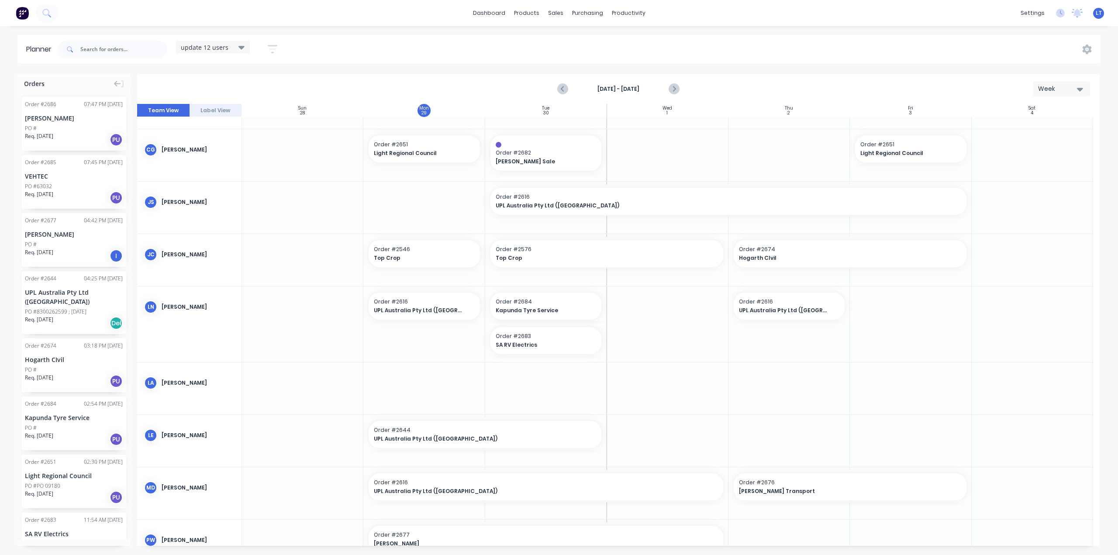
scroll to position [125, 0]
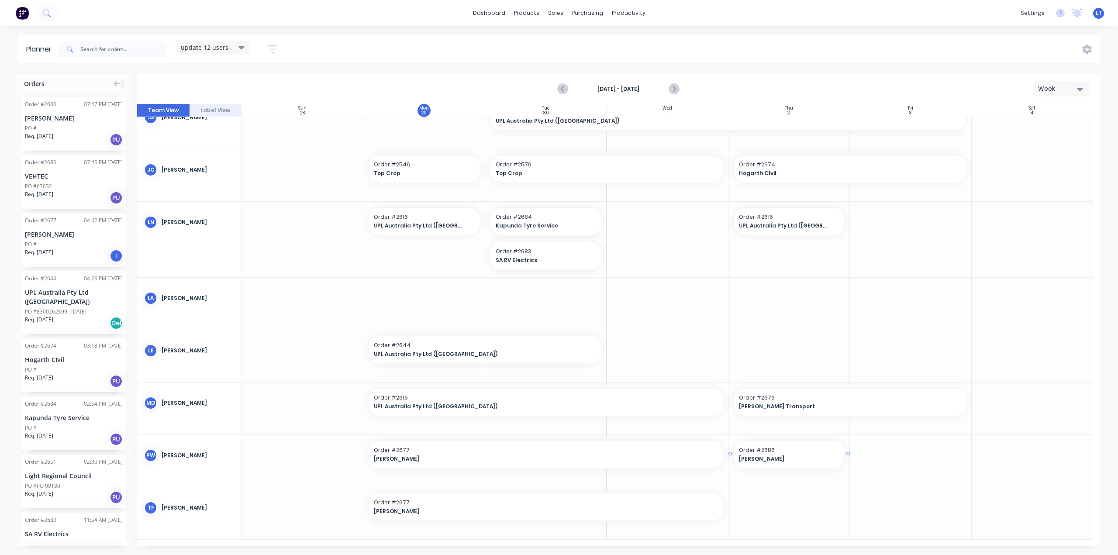
drag, startPoint x: 57, startPoint y: 117, endPoint x: 814, endPoint y: 469, distance: 835.4
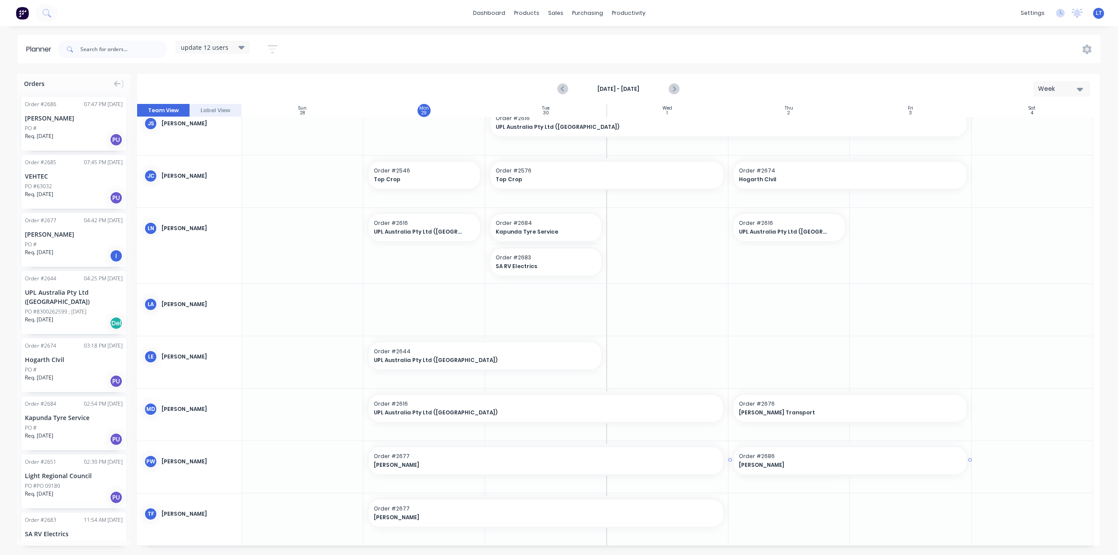
drag, startPoint x: 846, startPoint y: 460, endPoint x: 906, endPoint y: 462, distance: 59.9
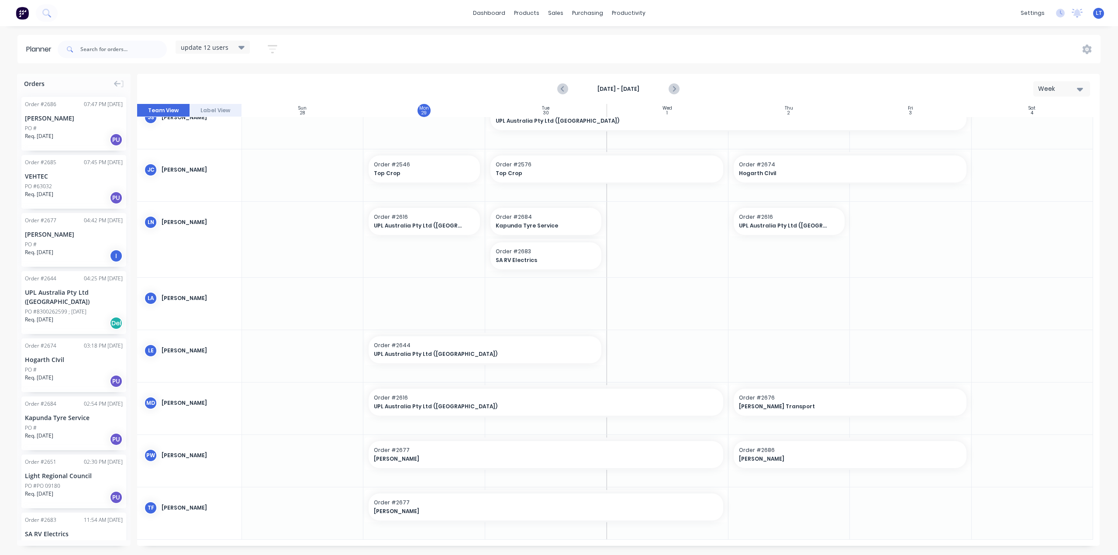
scroll to position [0, 0]
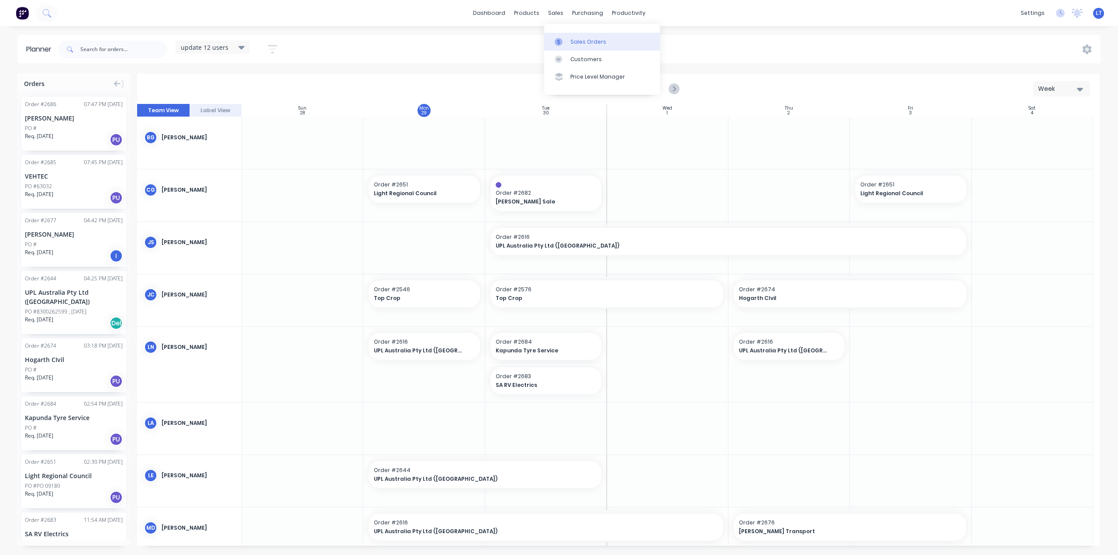
click at [593, 47] on link "Sales Orders" at bounding box center [602, 41] width 116 height 17
